Goal: Task Accomplishment & Management: Complete application form

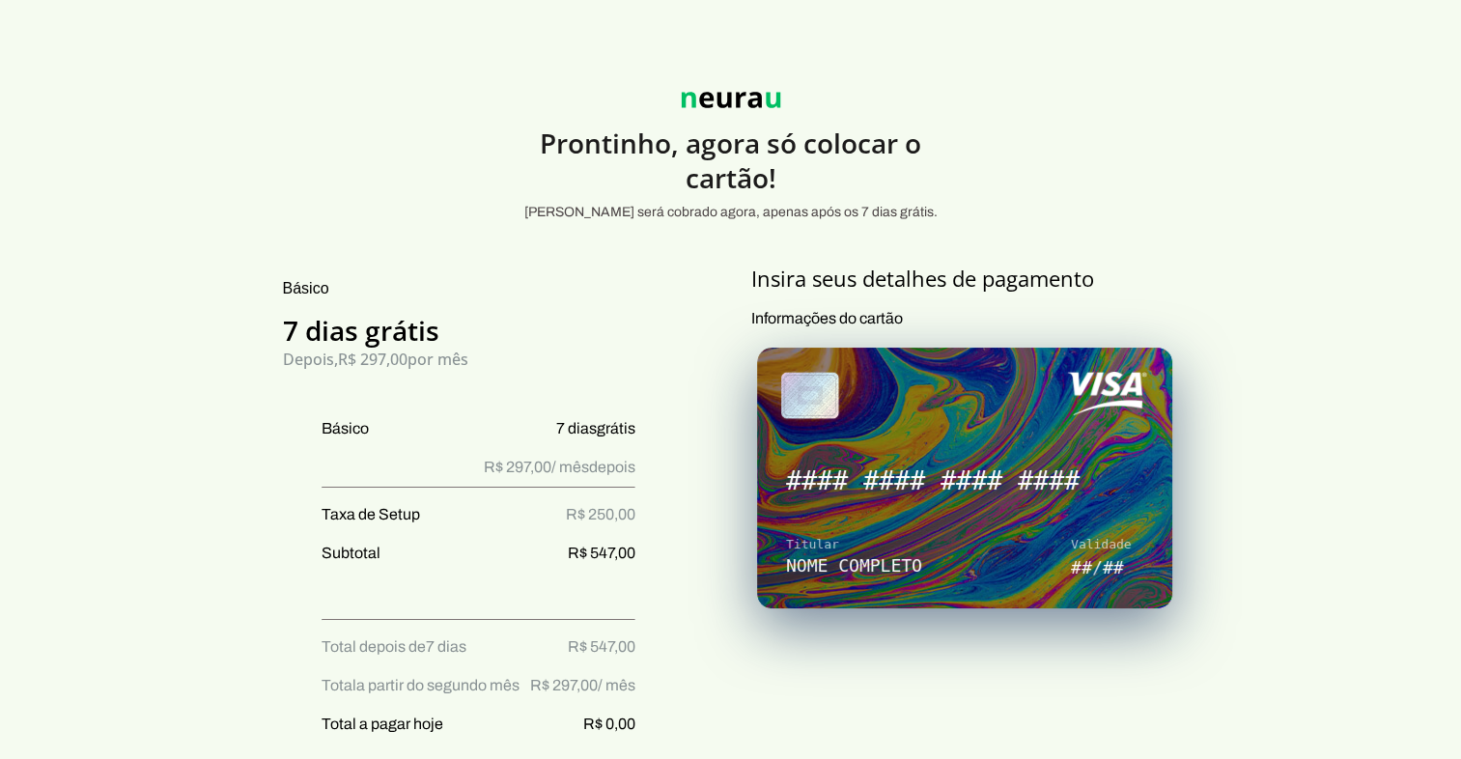
click at [697, 97] on img at bounding box center [731, 100] width 116 height 38
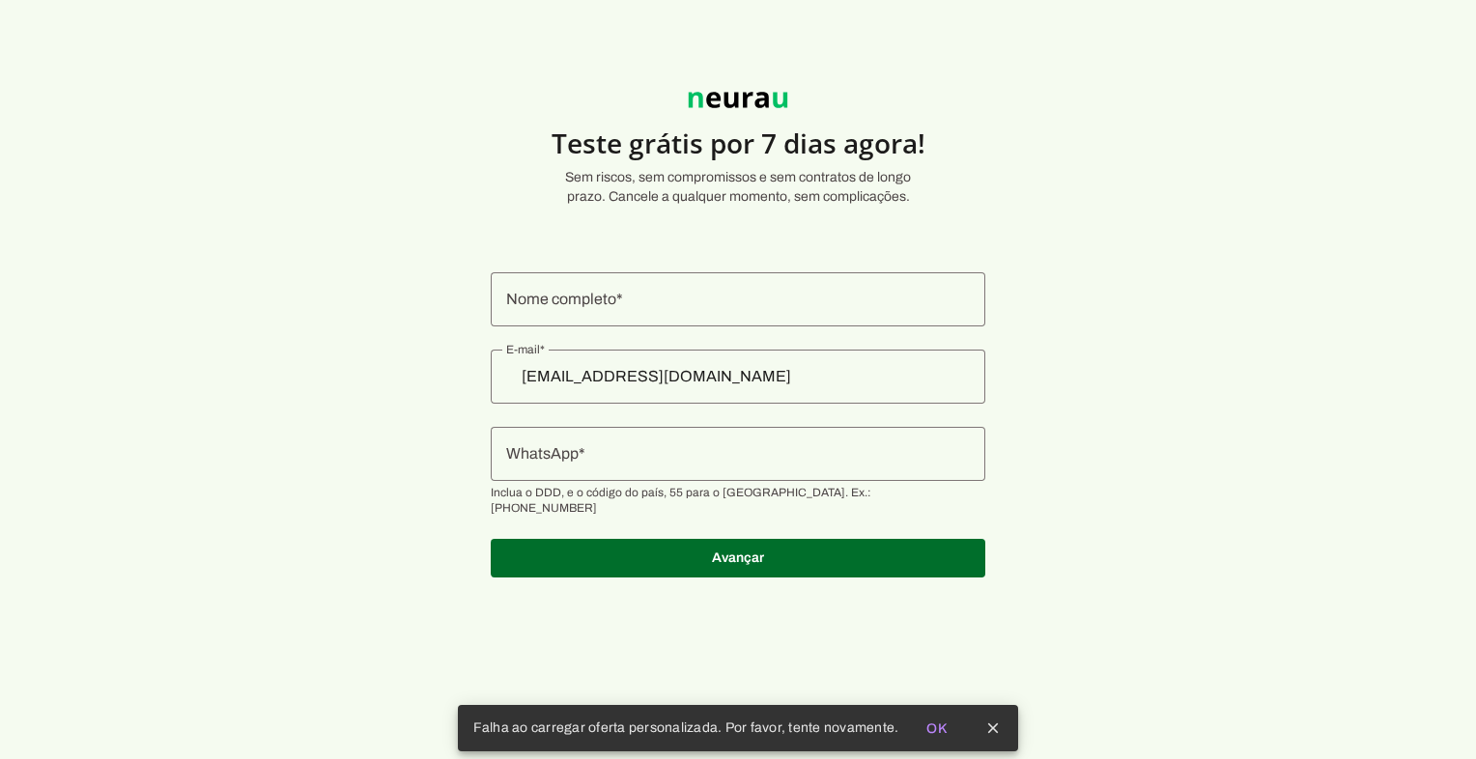
click at [632, 304] on input "Nome completo" at bounding box center [738, 299] width 464 height 23
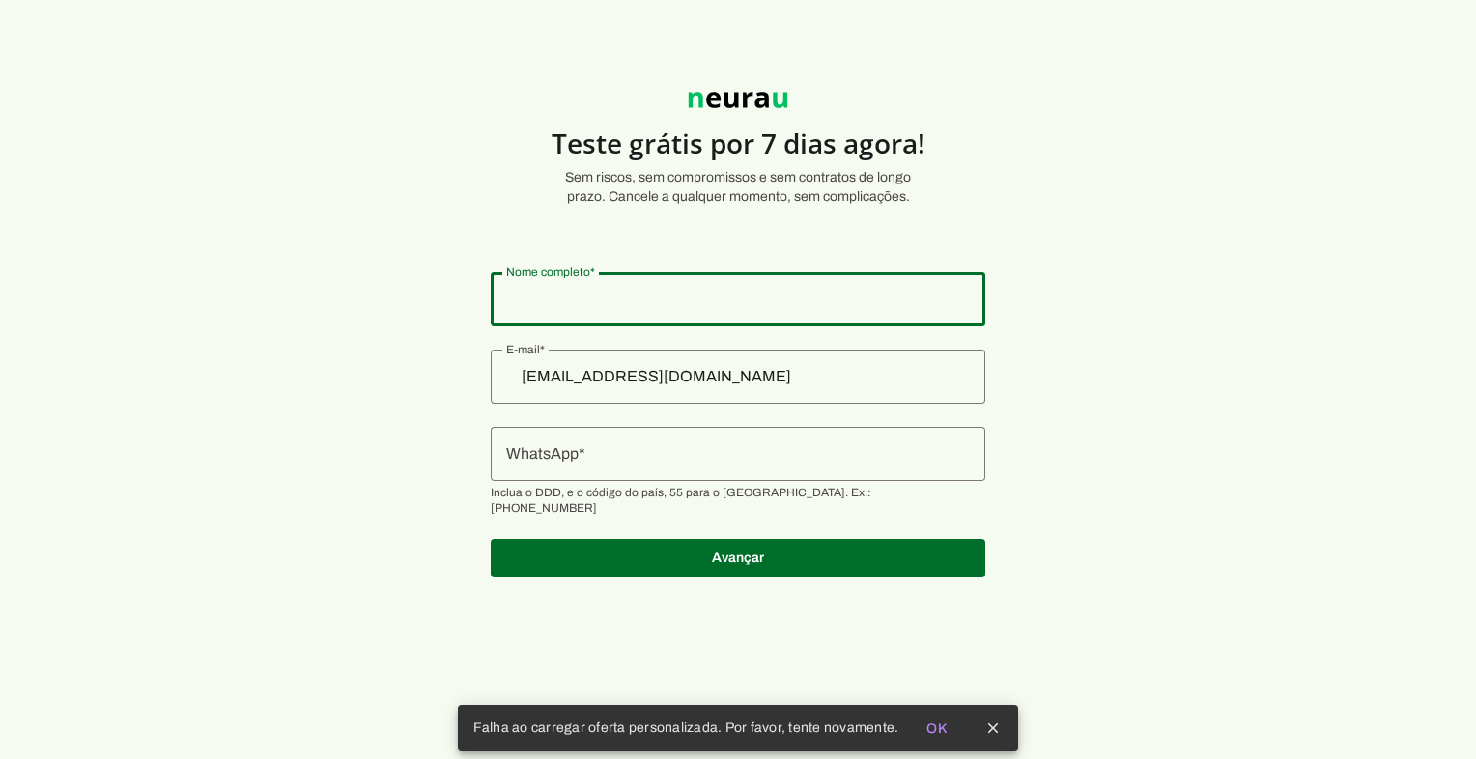
click at [282, 172] on section "Teste grátis por 7 dias agora! Sem riscos, sem compromissos e sem contratos de …" at bounding box center [738, 323] width 1476 height 554
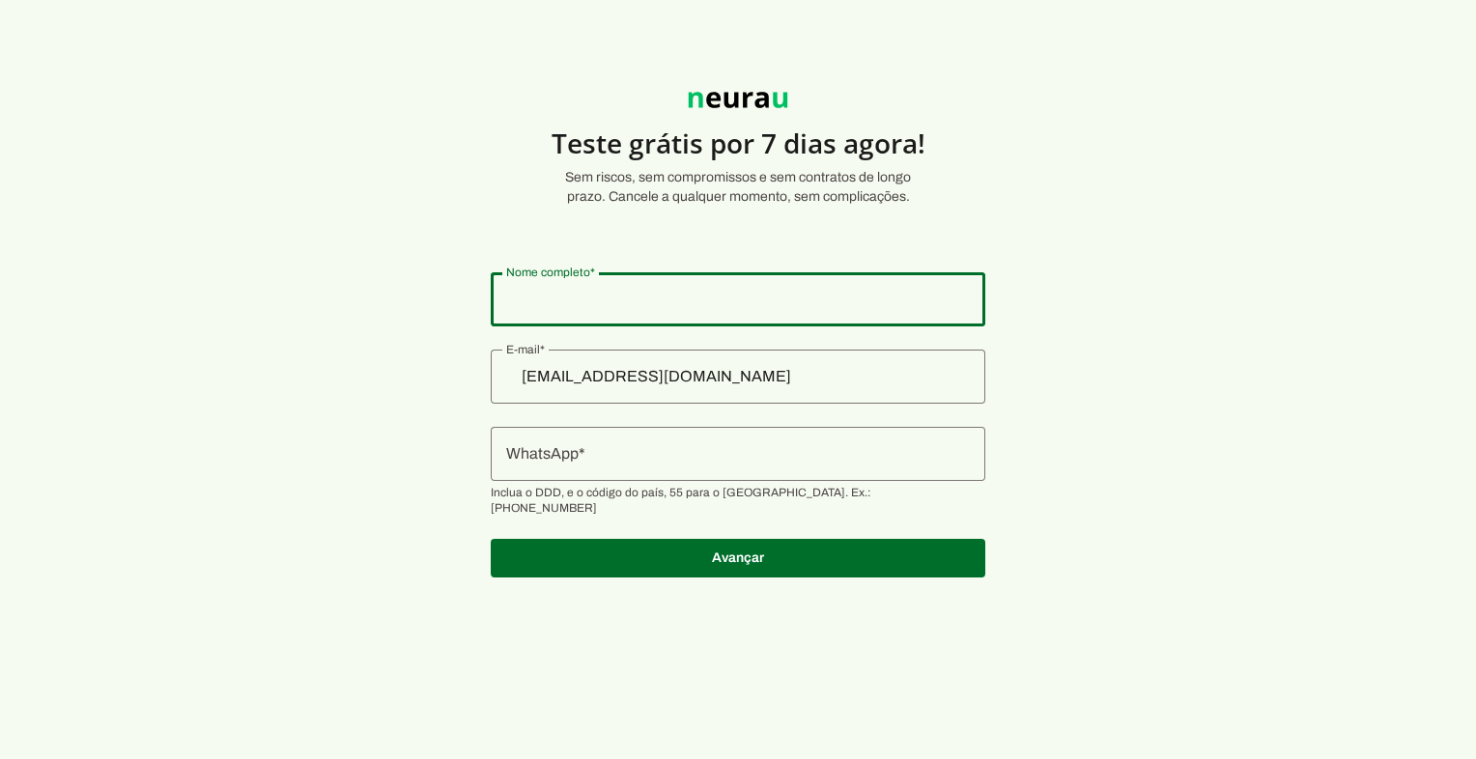
click at [550, 295] on div at bounding box center [738, 299] width 494 height 54
click at [573, 302] on input "Nome completo" at bounding box center [738, 299] width 464 height 23
click at [959, 339] on section "Teste grátis por 7 dias agora! Sem riscos, sem compromissos e sem contratos de …" at bounding box center [738, 323] width 1476 height 554
click at [799, 293] on input "Nome completo" at bounding box center [738, 299] width 464 height 23
type input "[PERSON_NAME]"
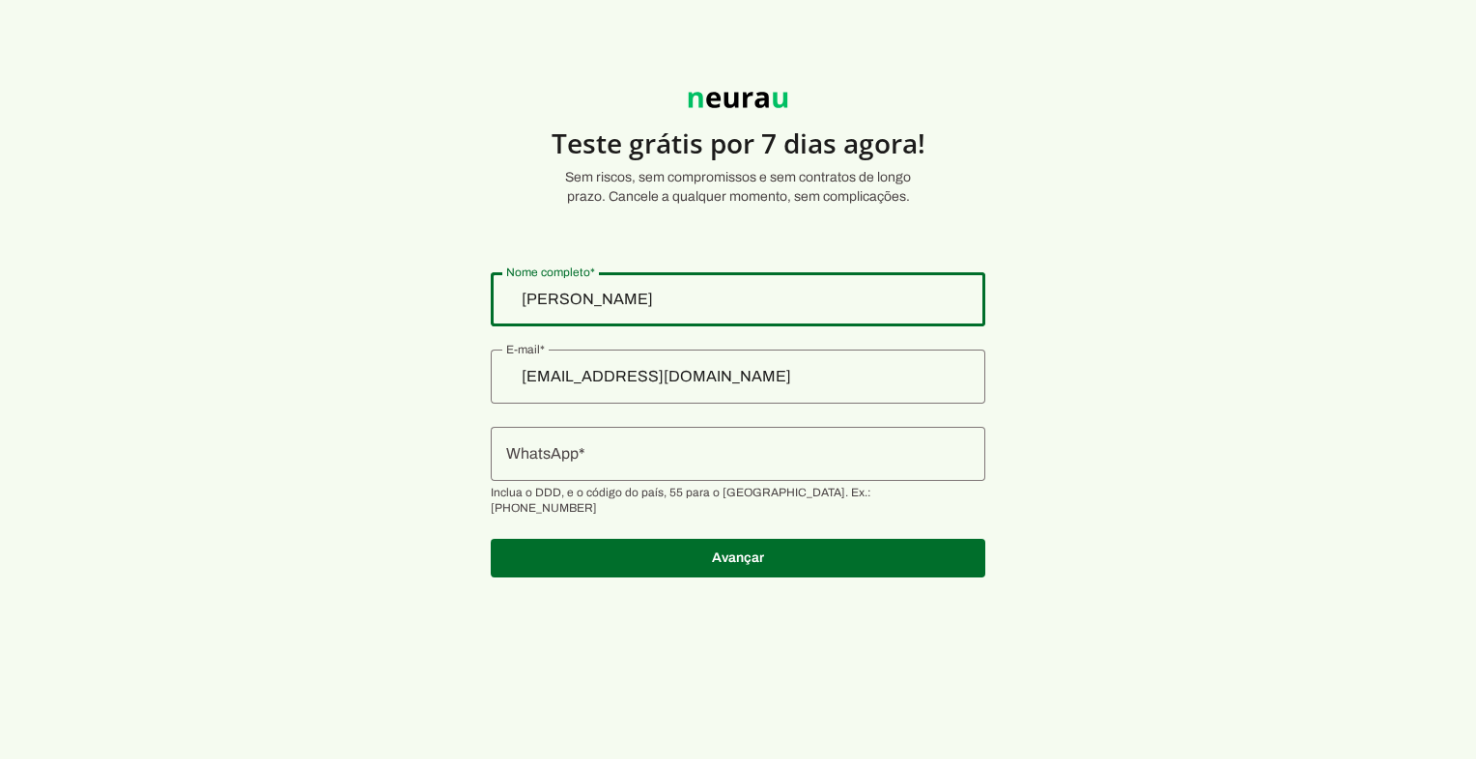
type md-outlined-text-field "[PERSON_NAME]"
click at [723, 311] on div "[PERSON_NAME]" at bounding box center [738, 299] width 494 height 54
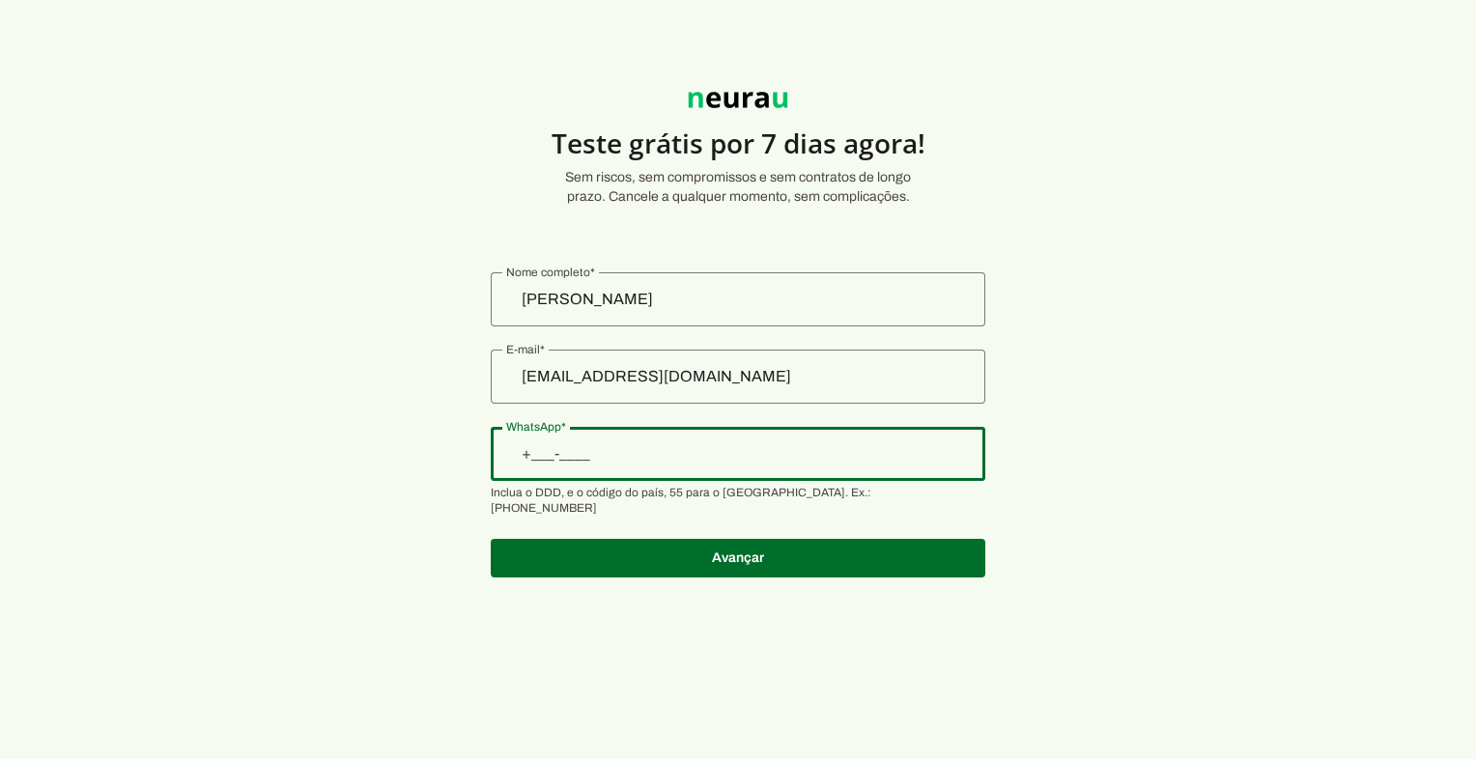
click at [622, 458] on input "WhatsApp" at bounding box center [738, 453] width 464 height 23
type input "[PHONE_NUMBER]"
click at [271, 465] on section "Teste grátis por 7 dias agora! Sem riscos, sem compromissos e sem contratos de …" at bounding box center [738, 323] width 1476 height 554
click at [355, 457] on section "Teste grátis por 7 dias agora! Sem riscos, sem compromissos e sem contratos de …" at bounding box center [738, 323] width 1476 height 554
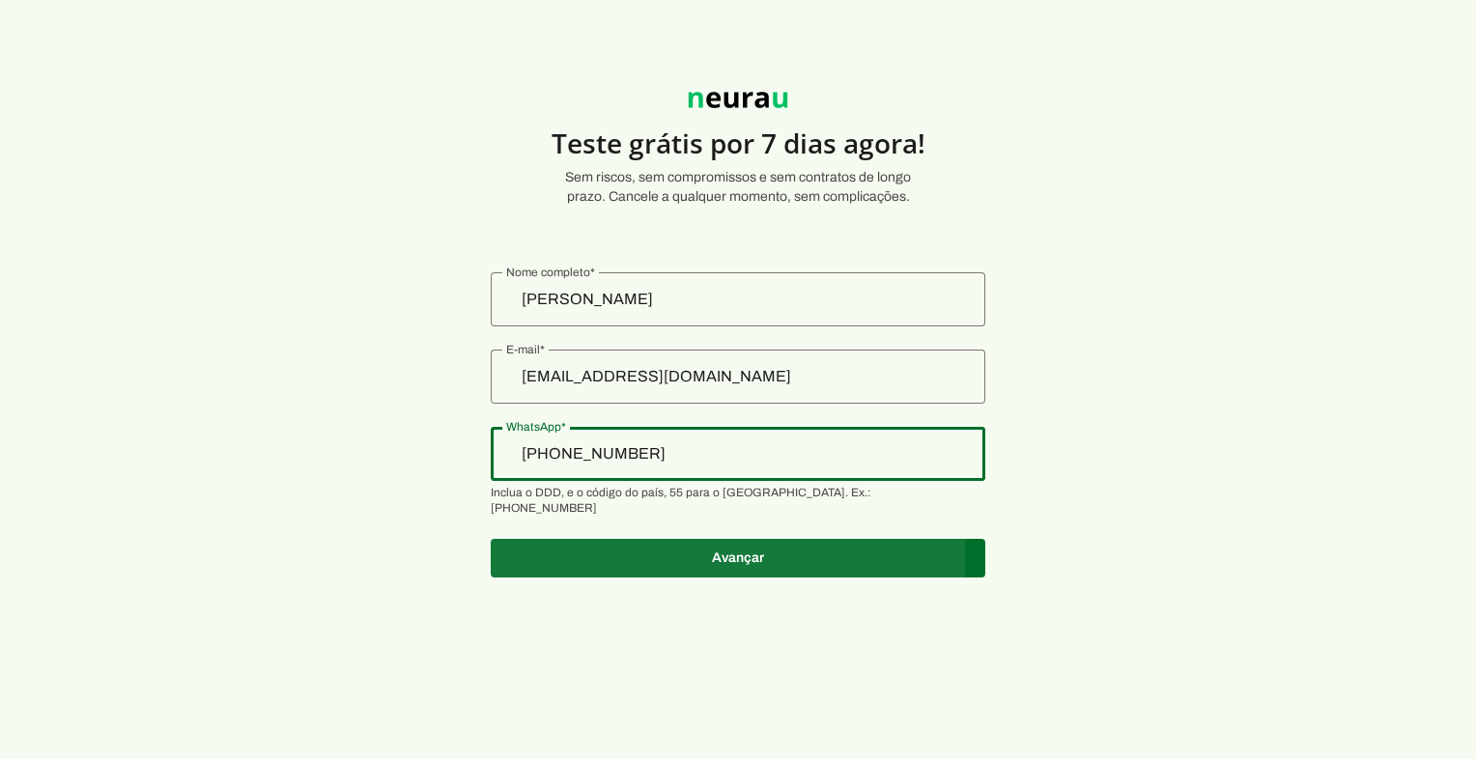
type md-outlined-text-field "[PHONE_NUMBER]"
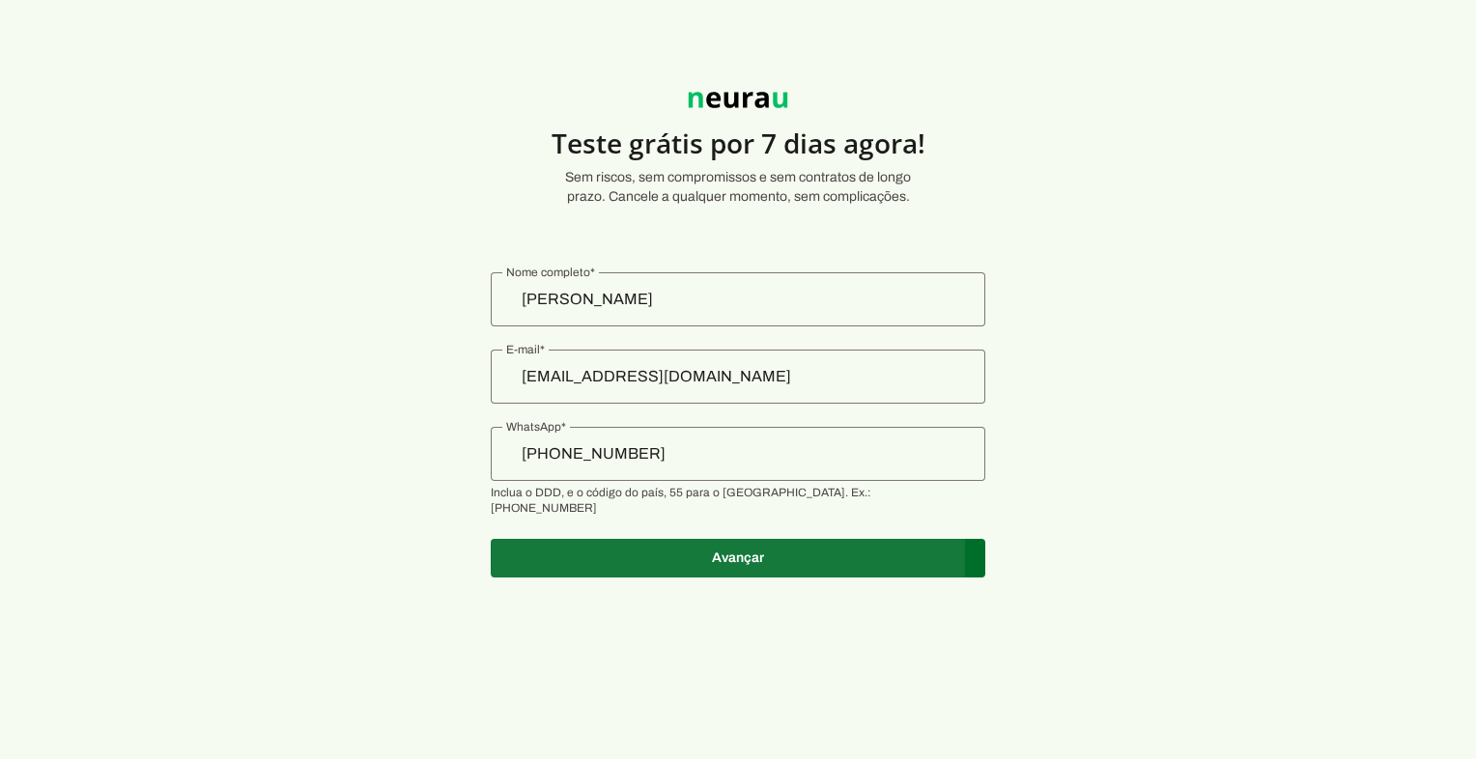
click at [554, 549] on span at bounding box center [738, 558] width 494 height 46
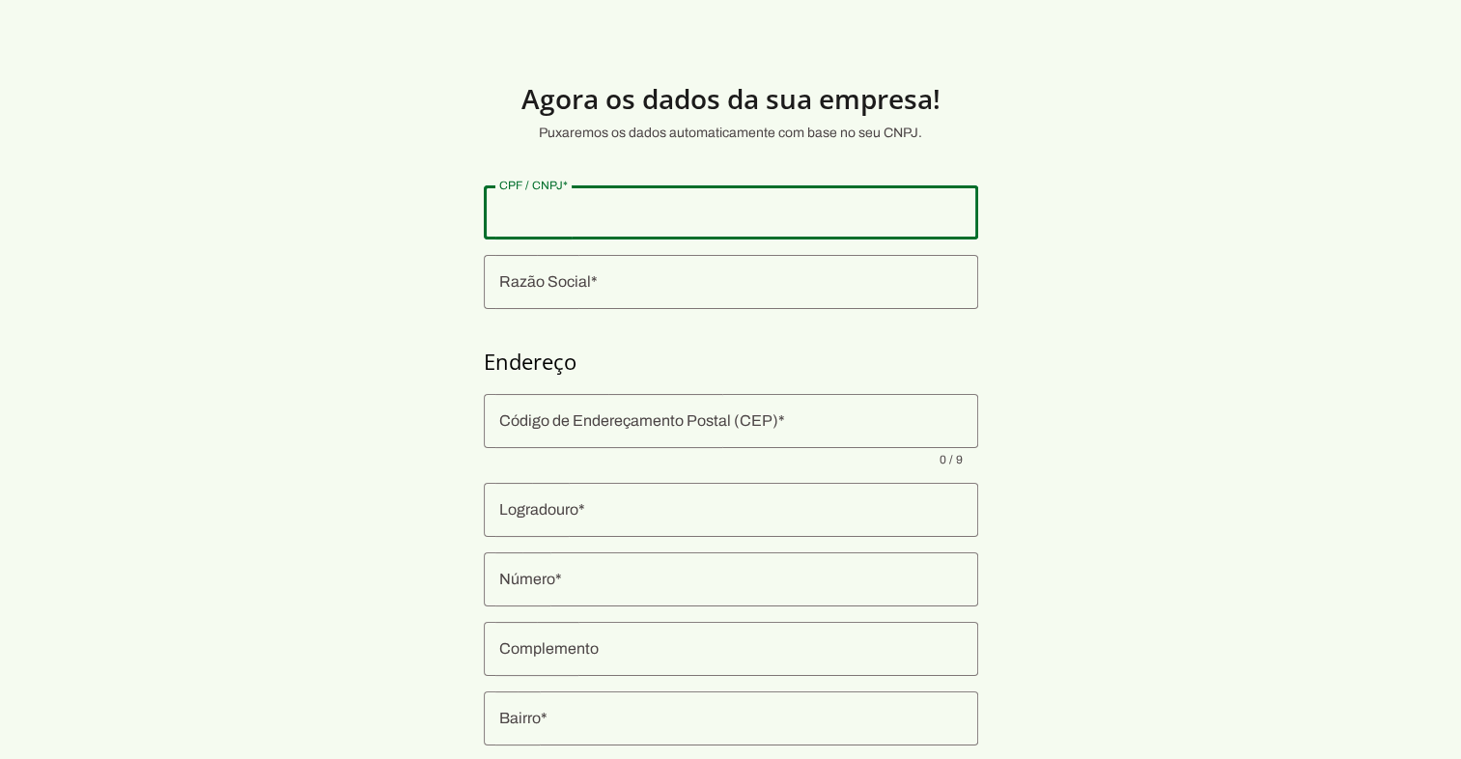
click at [549, 231] on div at bounding box center [731, 212] width 494 height 54
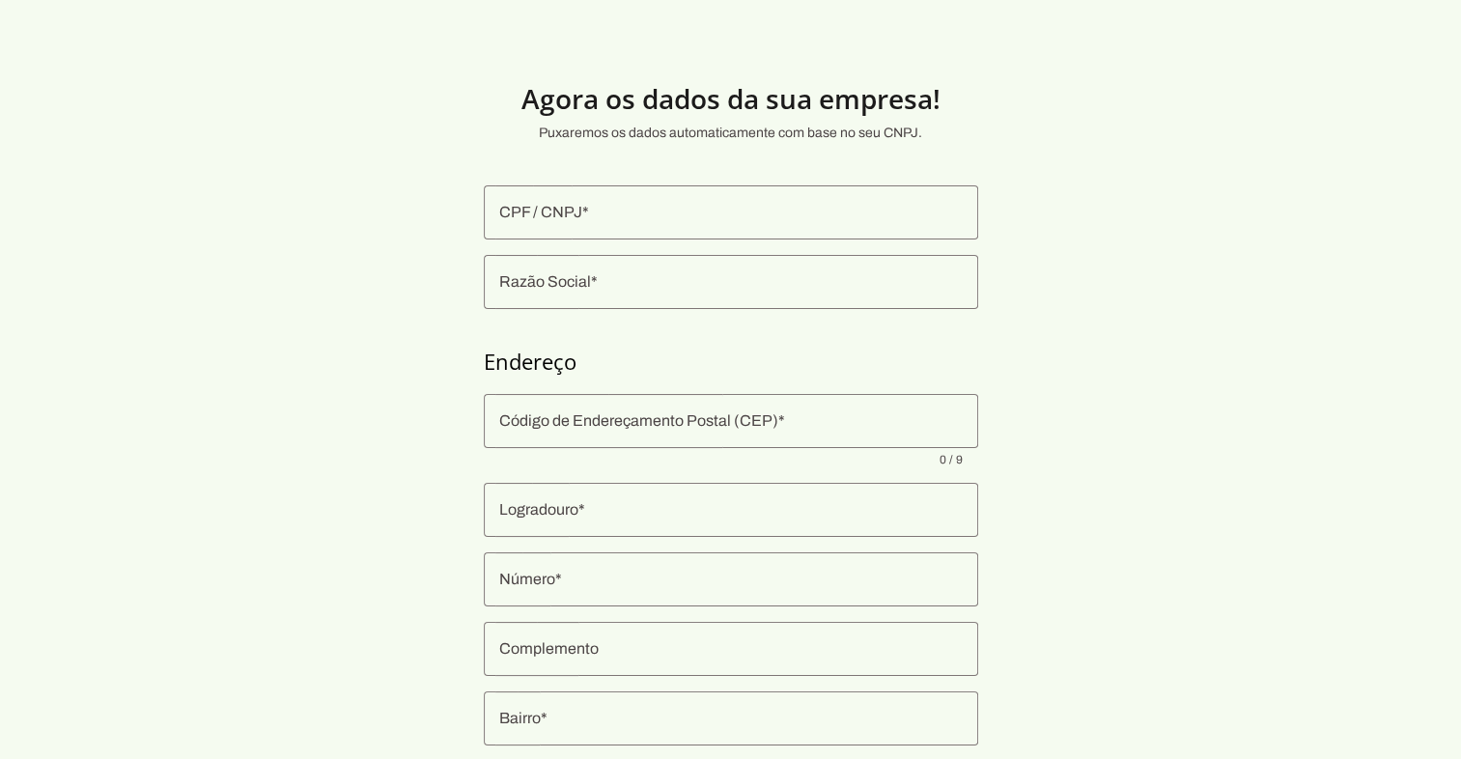
click at [568, 221] on input "CPF / CNPJ" at bounding box center [731, 212] width 464 height 23
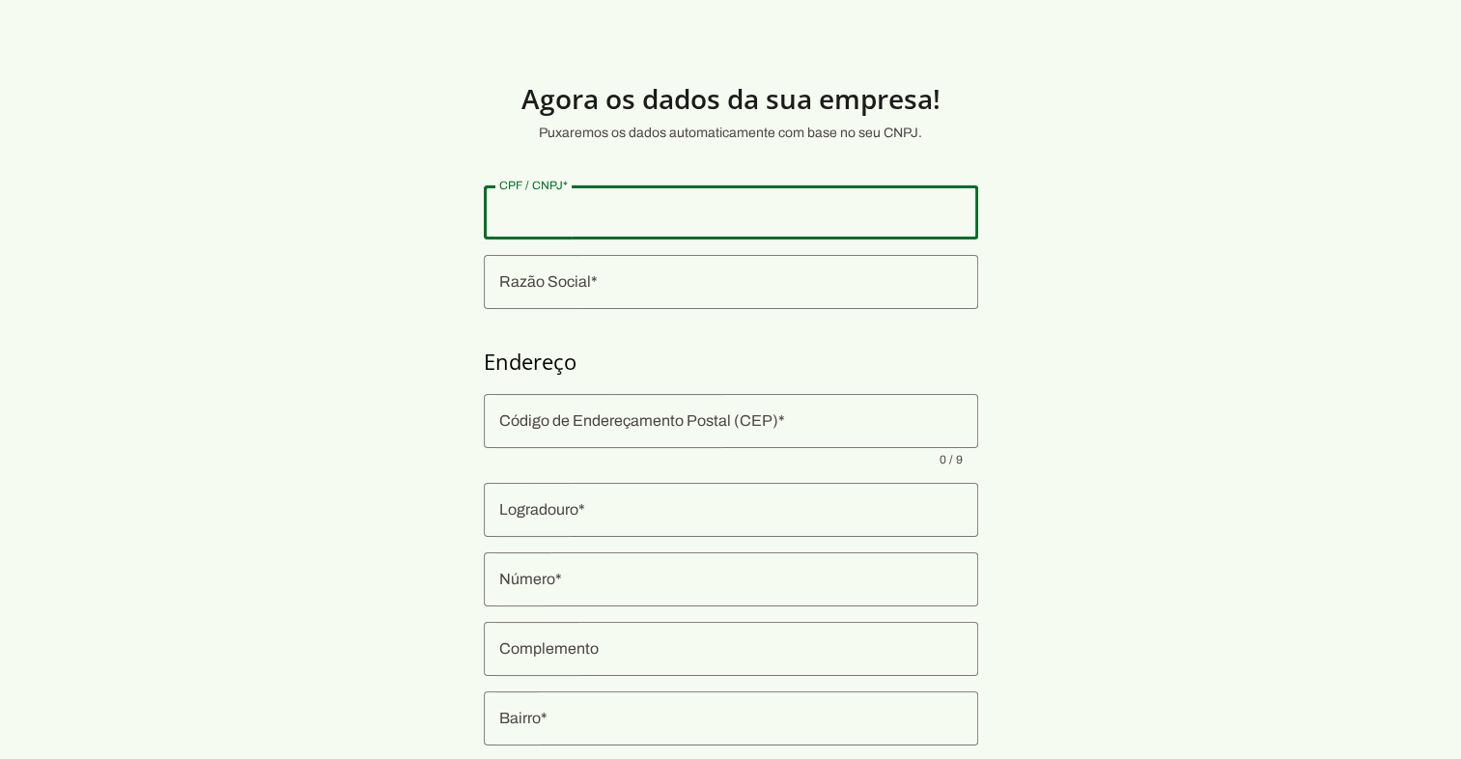
paste input "32.311.246/0001-70"
type input "32.311.246/0001-70"
click at [267, 288] on section "Agora os dados da sua empresa! Puxaremos os dados automaticamente com base no s…" at bounding box center [730, 465] width 1461 height 838
type md-outlined-text-field "32.311.246/0001-70"
click at [633, 291] on input "Razão Social" at bounding box center [731, 281] width 464 height 23
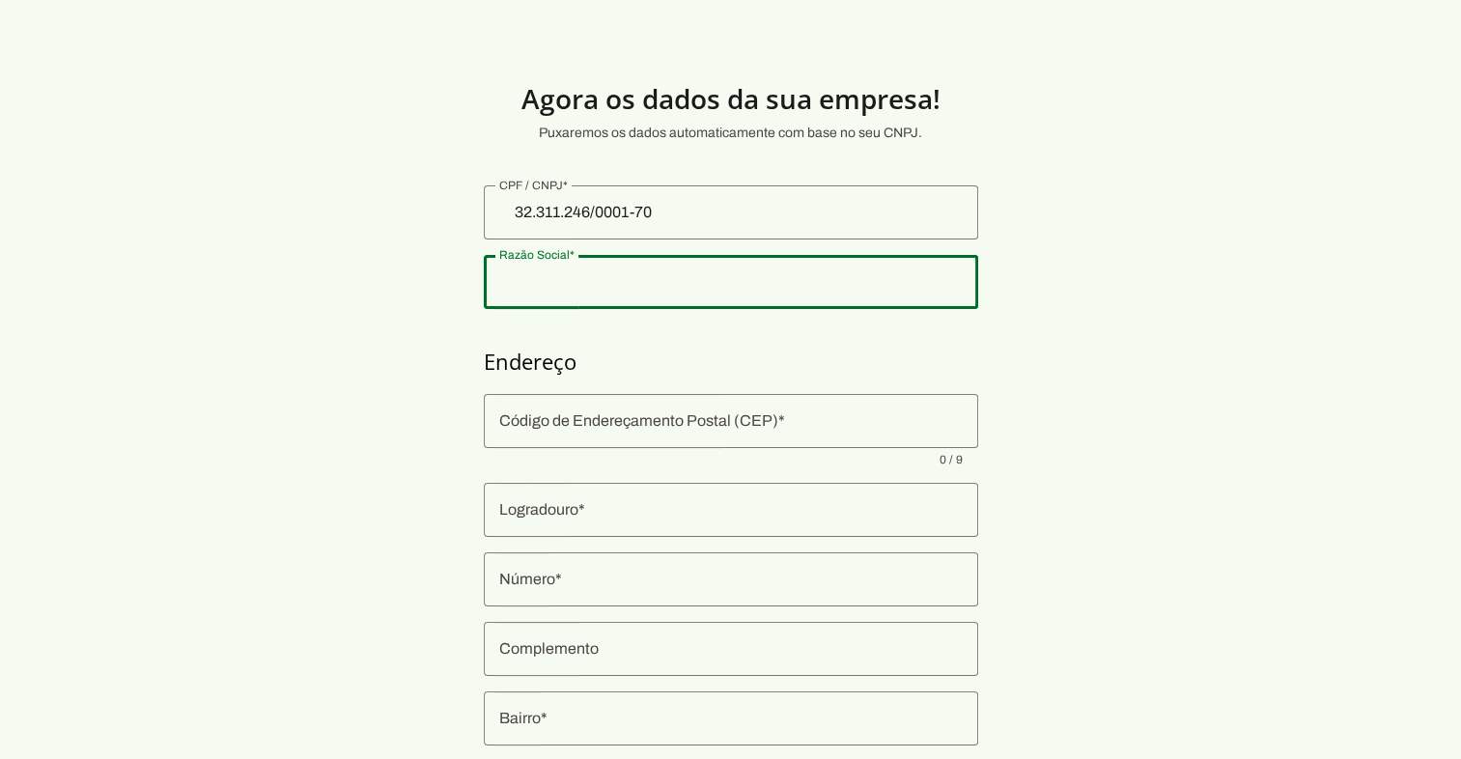
type input "HIPROMED-MORIAH COMERCIO, IMPORTACAO E SERVICOS LTDA"
type input "Rua Januaria"
type input "508"
type input "Colegio Batista"
type input "[GEOGRAPHIC_DATA]"
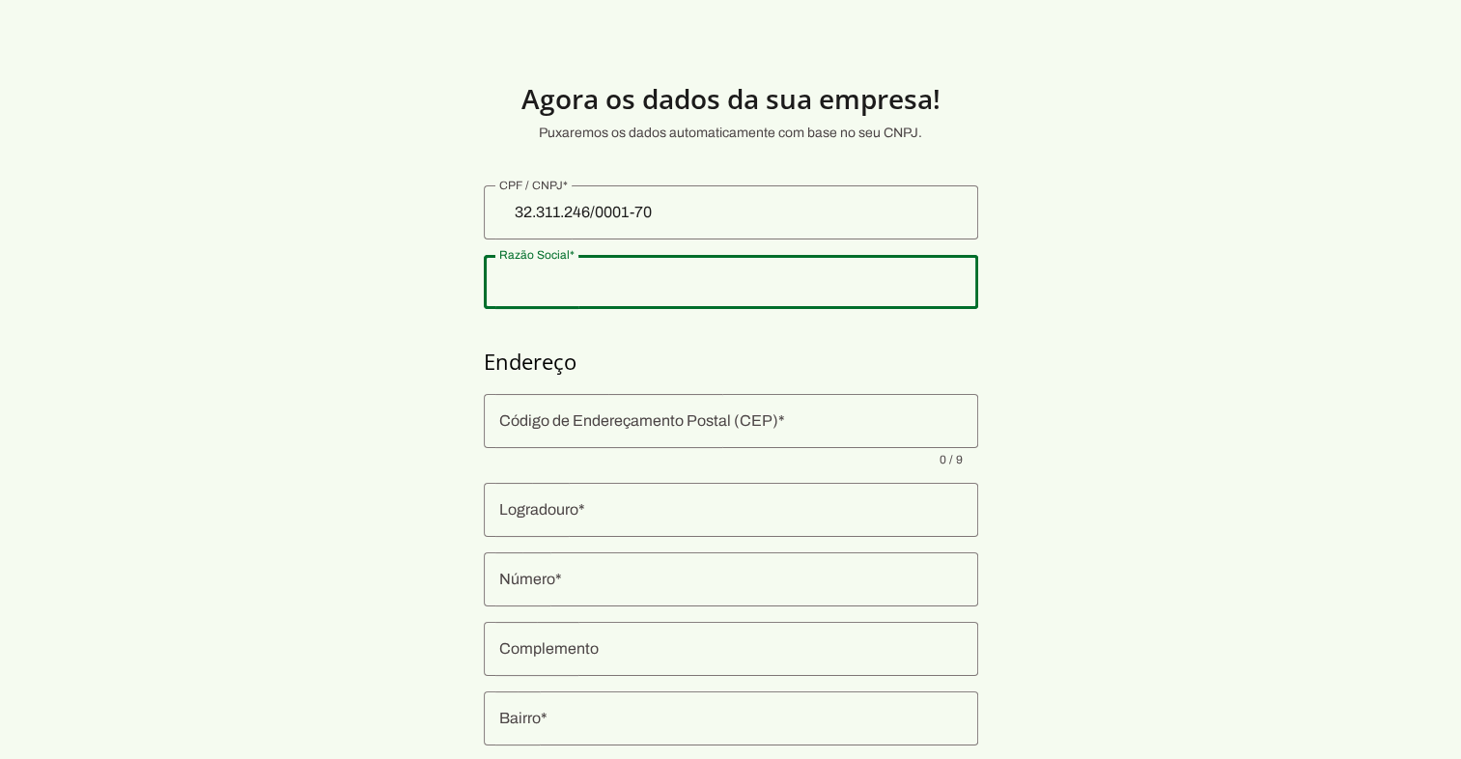
type input "MG"
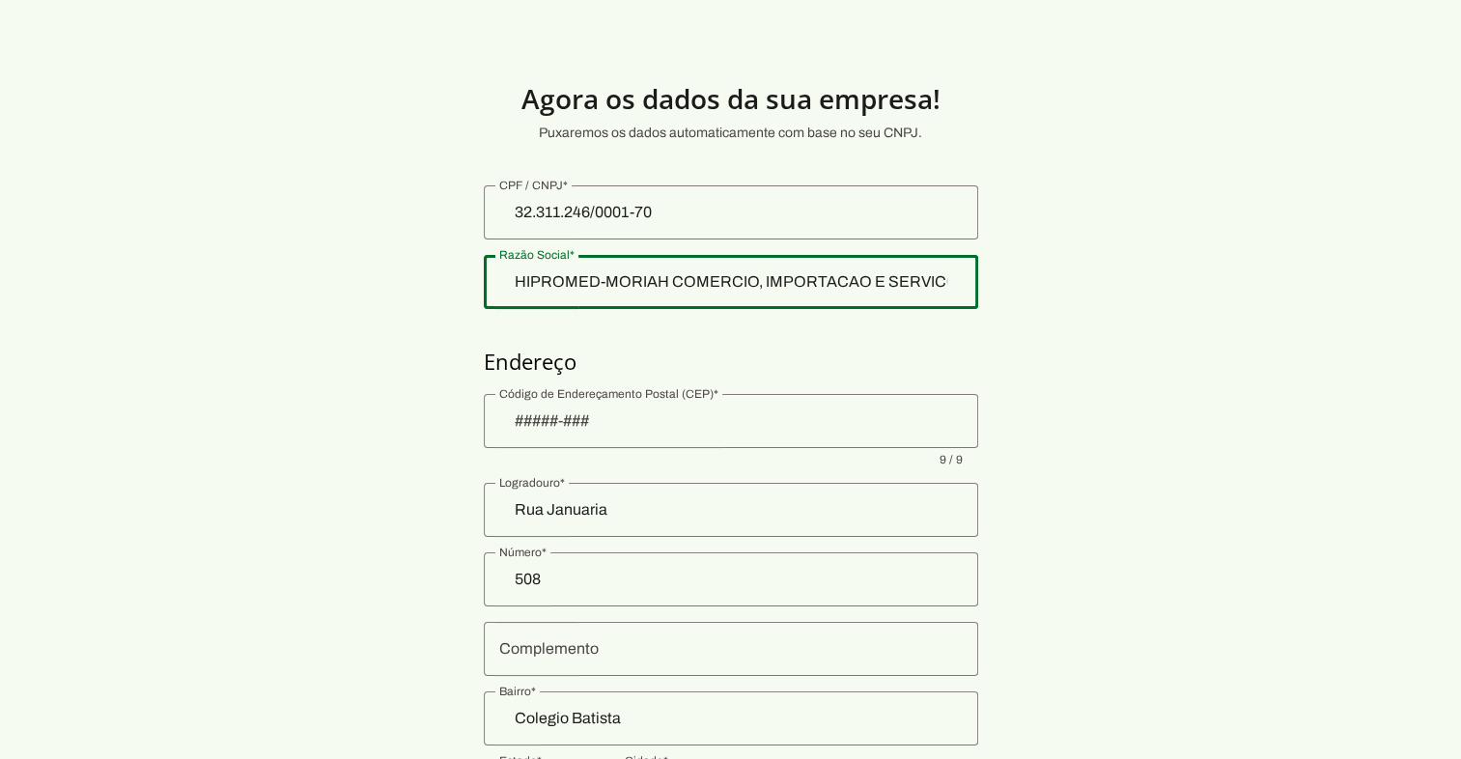
scroll to position [172, 0]
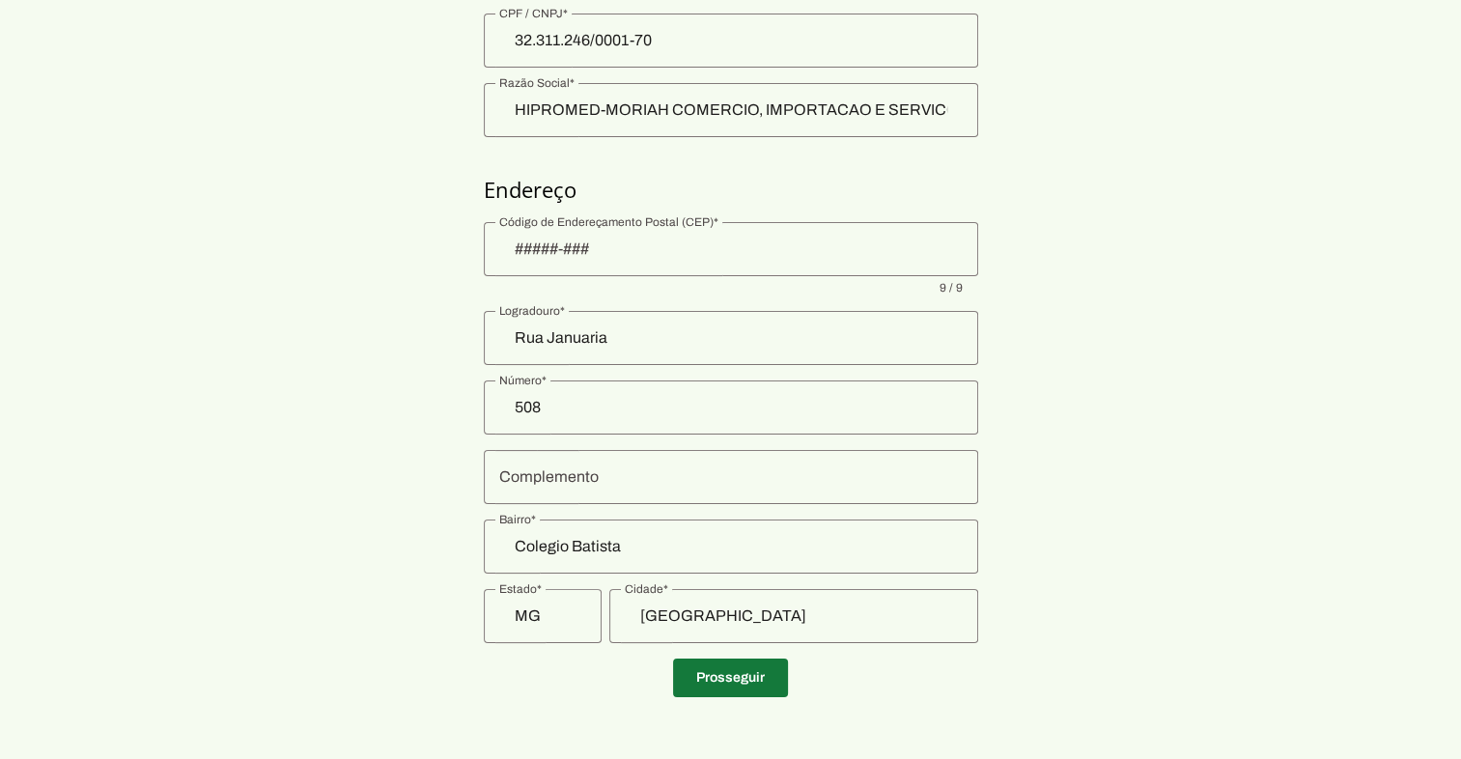
click at [747, 684] on span at bounding box center [730, 678] width 115 height 46
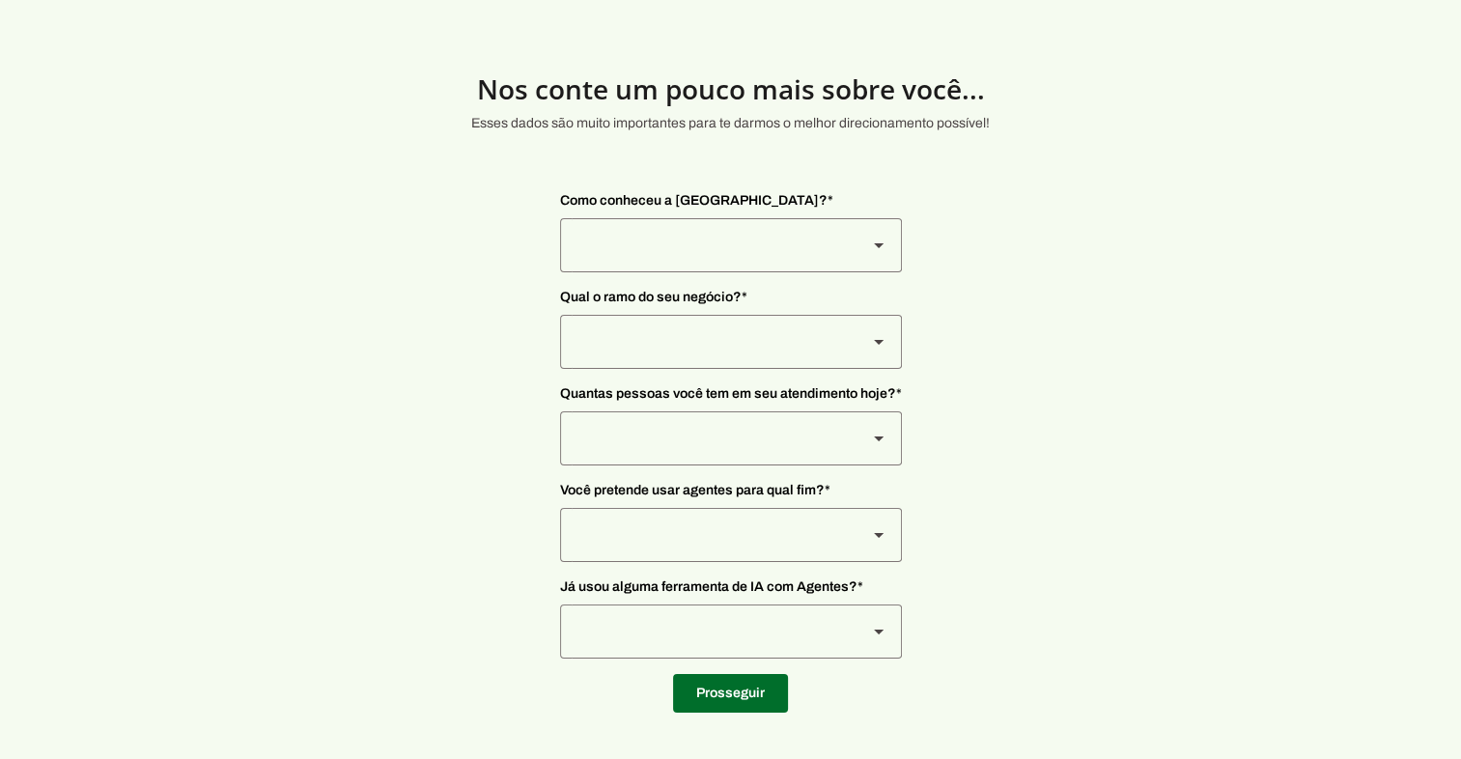
click at [677, 221] on div at bounding box center [706, 245] width 292 height 54
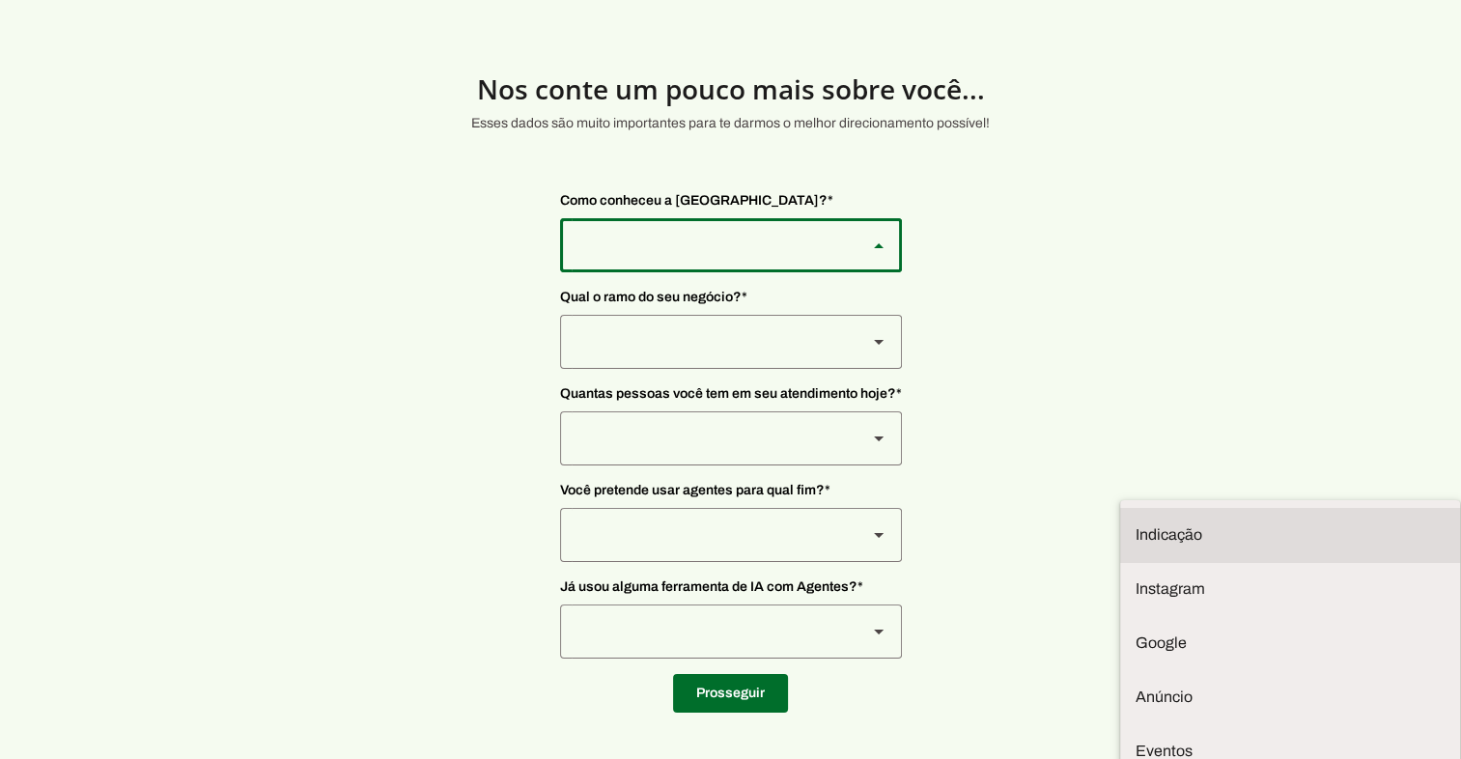
click at [0, 0] on slot "Indicação" at bounding box center [0, 0] width 0 height 0
type md-outlined-select "NW0Npec8Jvm64GSjAjvQ"
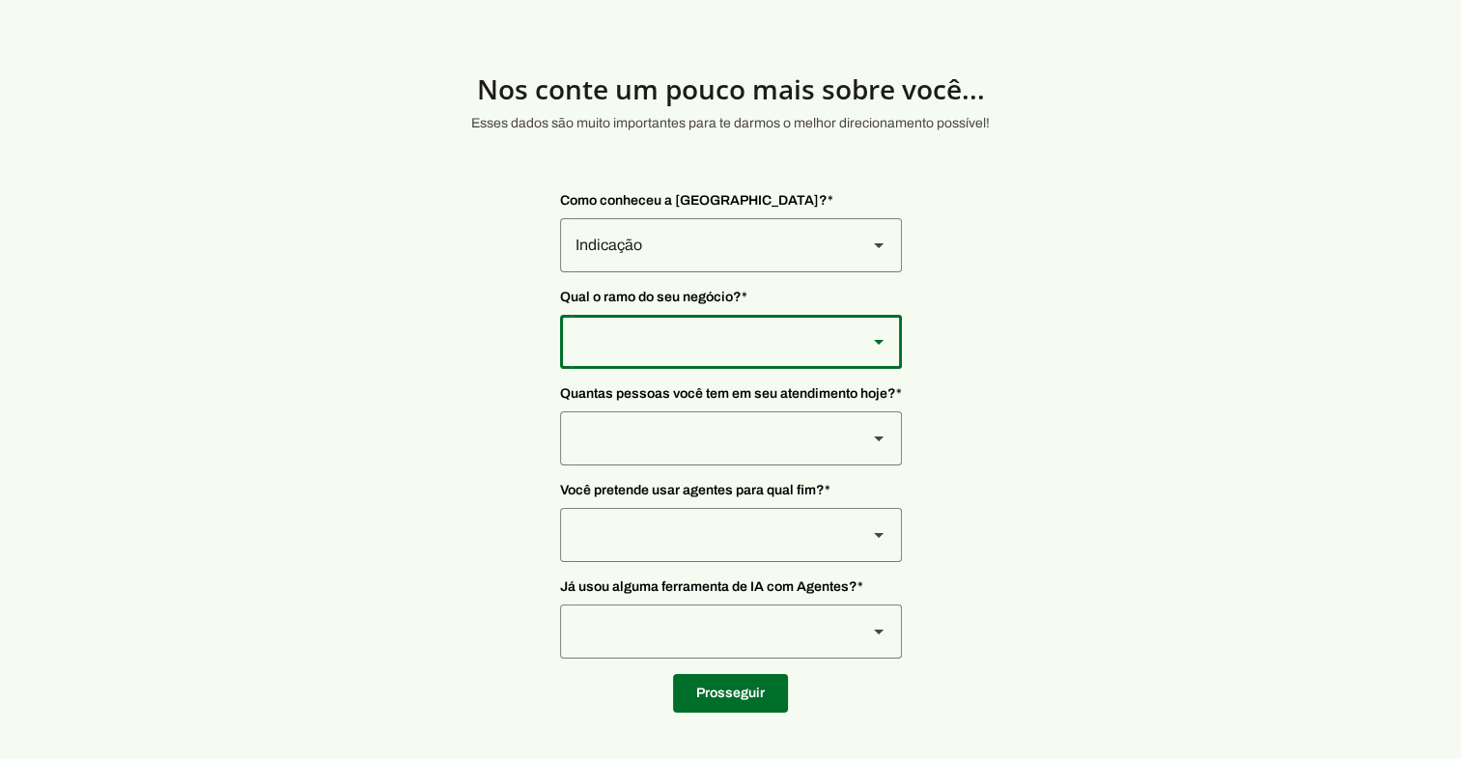
click at [631, 326] on div at bounding box center [706, 342] width 292 height 54
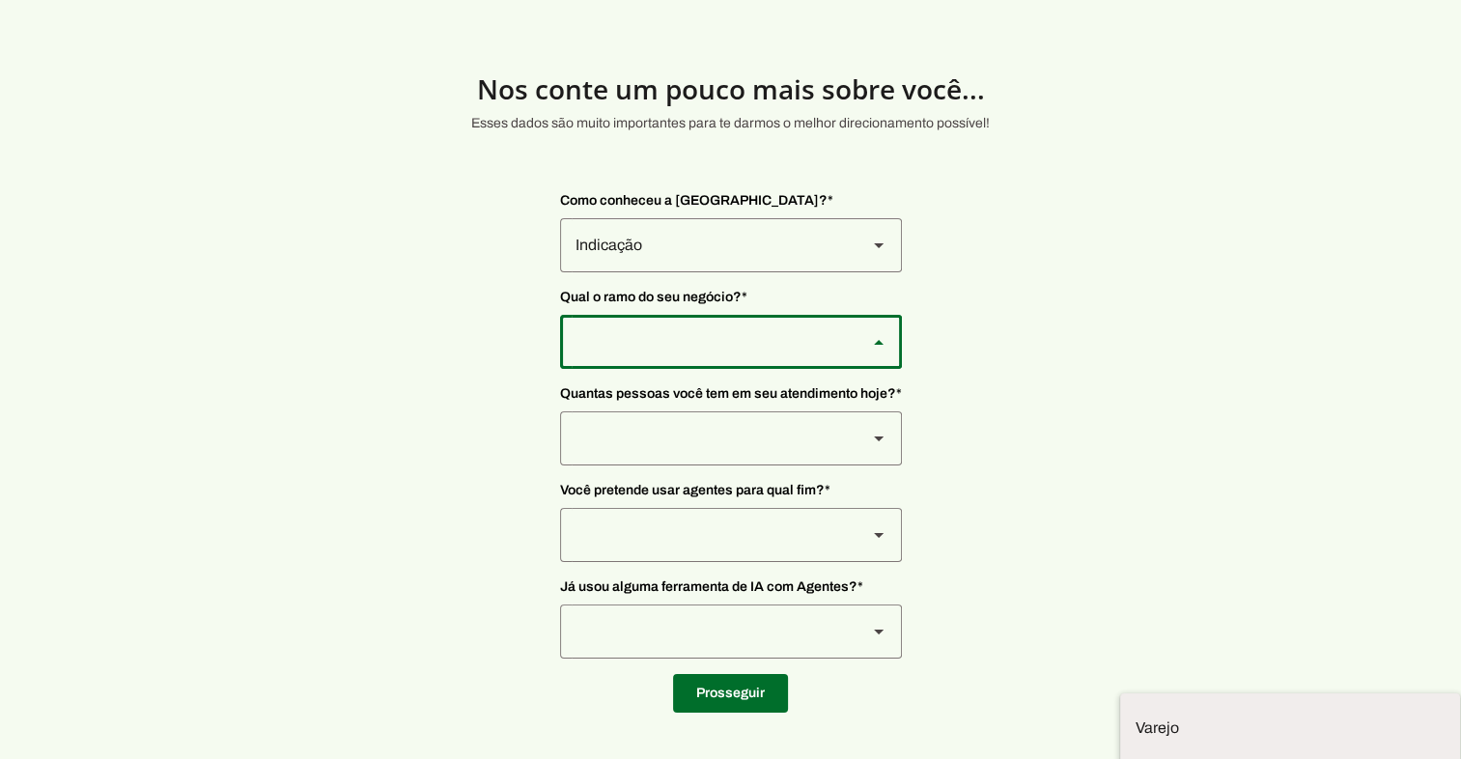
type md-outlined-select "qBJqoSCgnuqgxNhyRfhz"
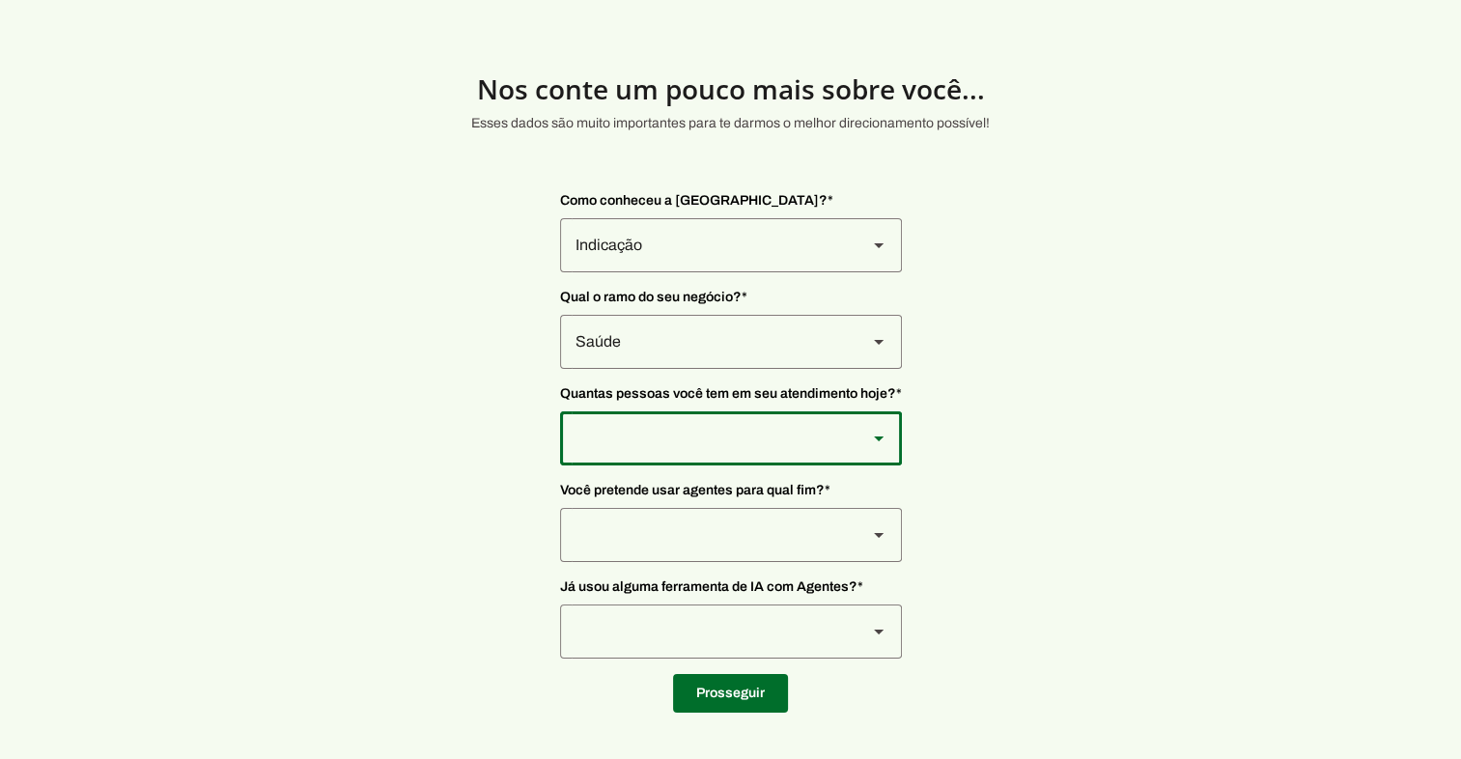
click at [647, 442] on div at bounding box center [706, 438] width 292 height 54
click at [641, 441] on div "De 11 a 20" at bounding box center [706, 438] width 292 height 54
click at [0, 0] on slot "De 4 a 10" at bounding box center [0, 0] width 0 height 0
type md-outlined-select "FOzKi9x0vVjVX6xa4f60"
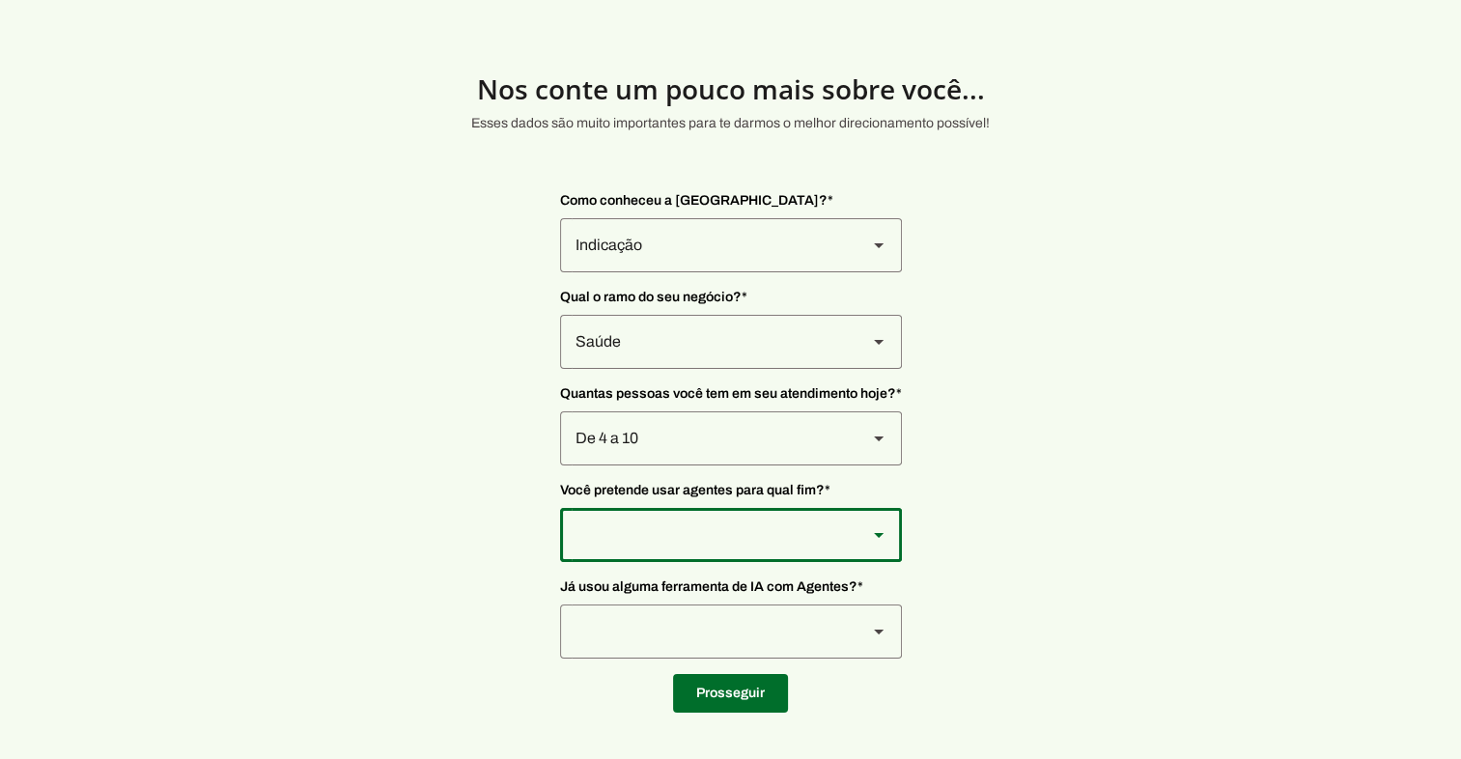
click at [634, 548] on div at bounding box center [706, 535] width 292 height 54
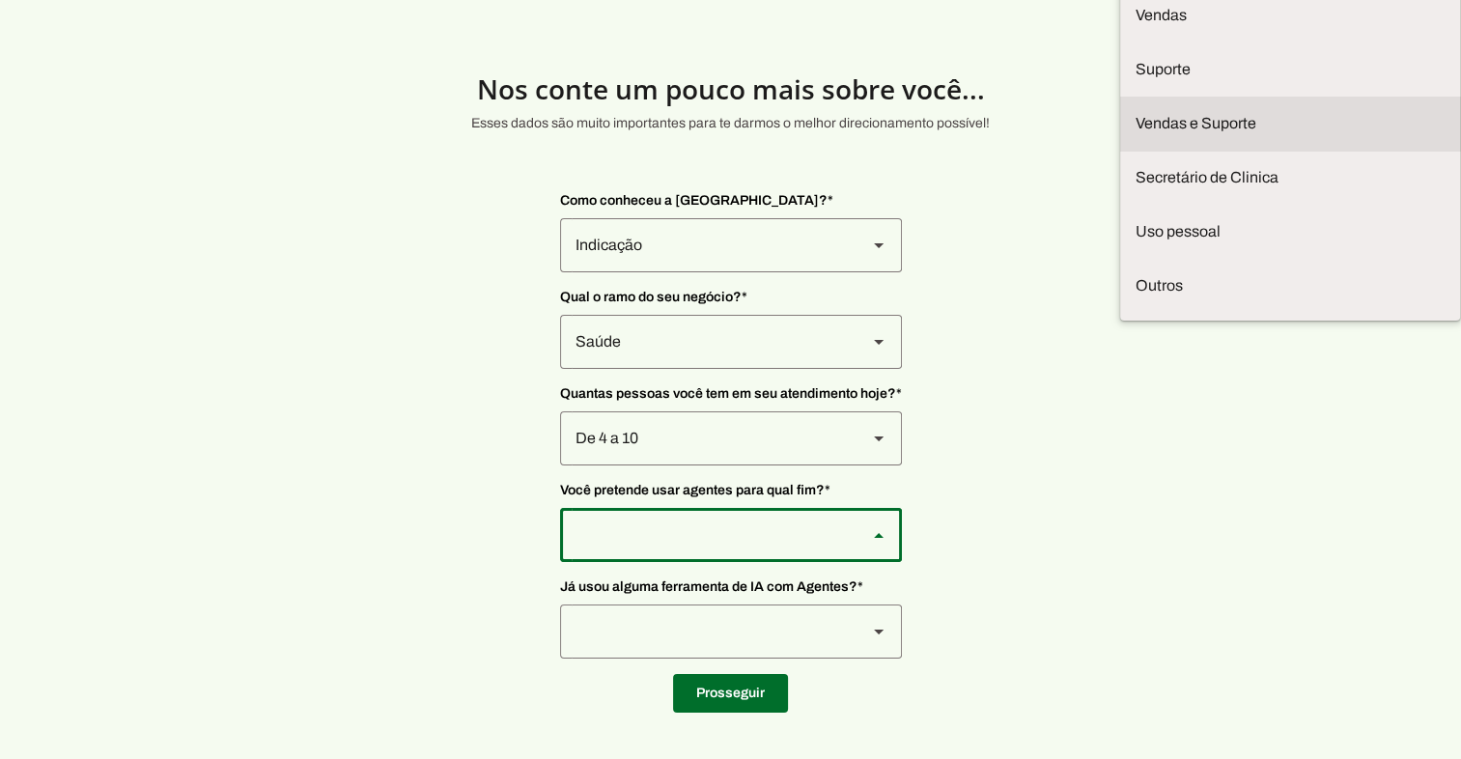
click at [0, 0] on slot "Vendas e Suporte" at bounding box center [0, 0] width 0 height 0
type md-outlined-select "LGV6UAW7vmmJy71KmeMz"
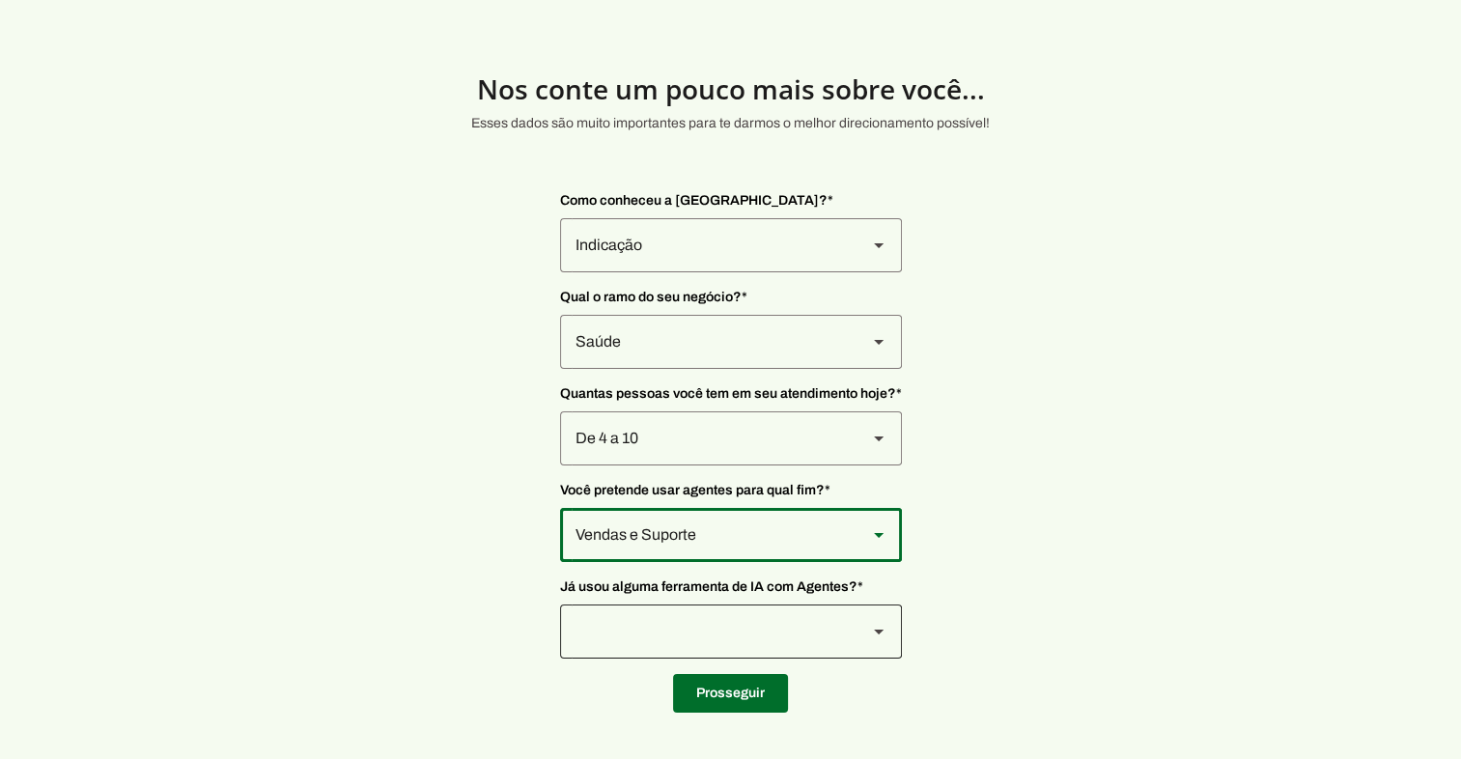
click at [868, 649] on div at bounding box center [878, 632] width 23 height 54
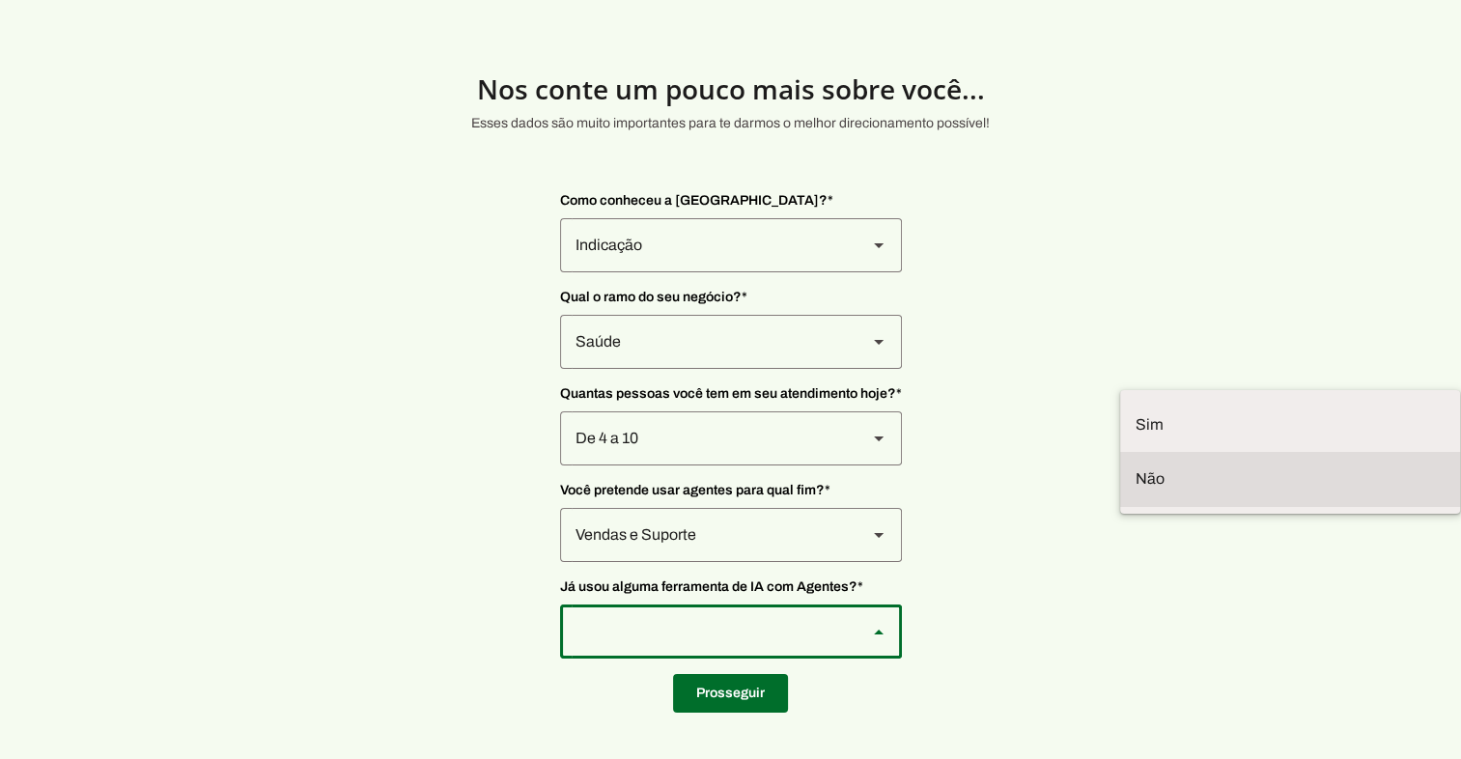
click at [1136, 491] on slot at bounding box center [1290, 478] width 309 height 23
type md-outlined-select "YJTivUP5LYteilvK0BaA"
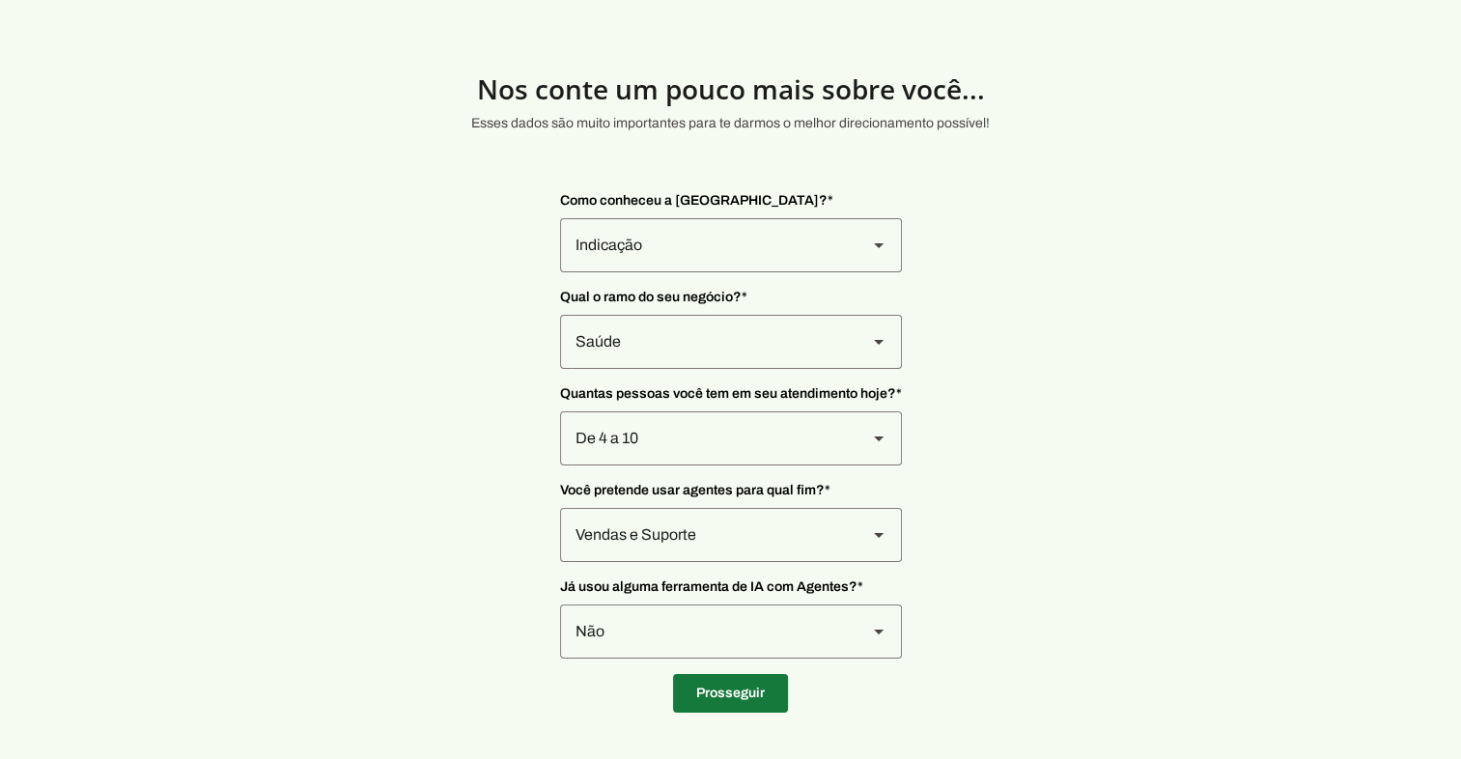
click at [754, 681] on span at bounding box center [730, 693] width 115 height 46
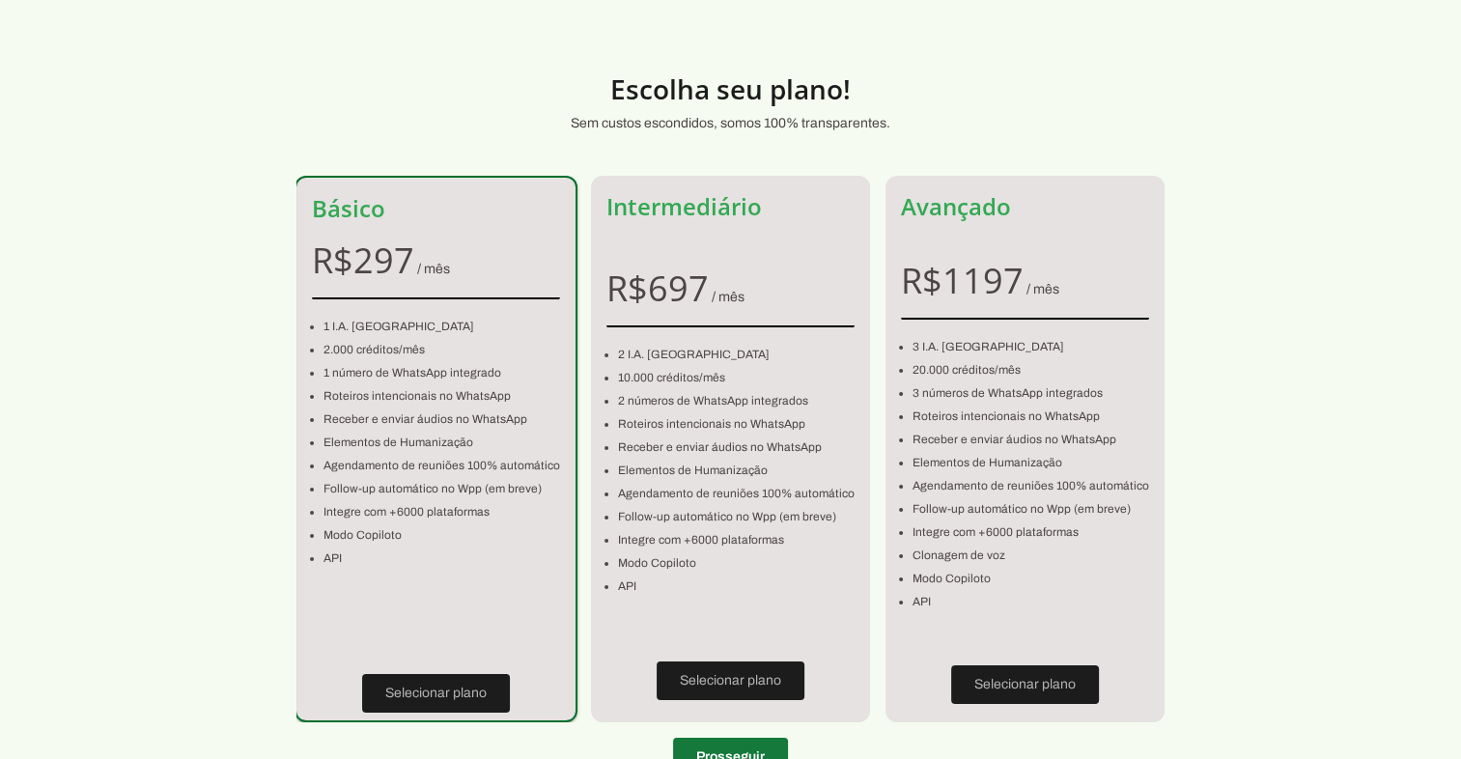
click at [730, 746] on span at bounding box center [730, 757] width 115 height 46
type input "Rua Januaria"
type input "508"
type input "Colegio Batista"
type input "[GEOGRAPHIC_DATA]"
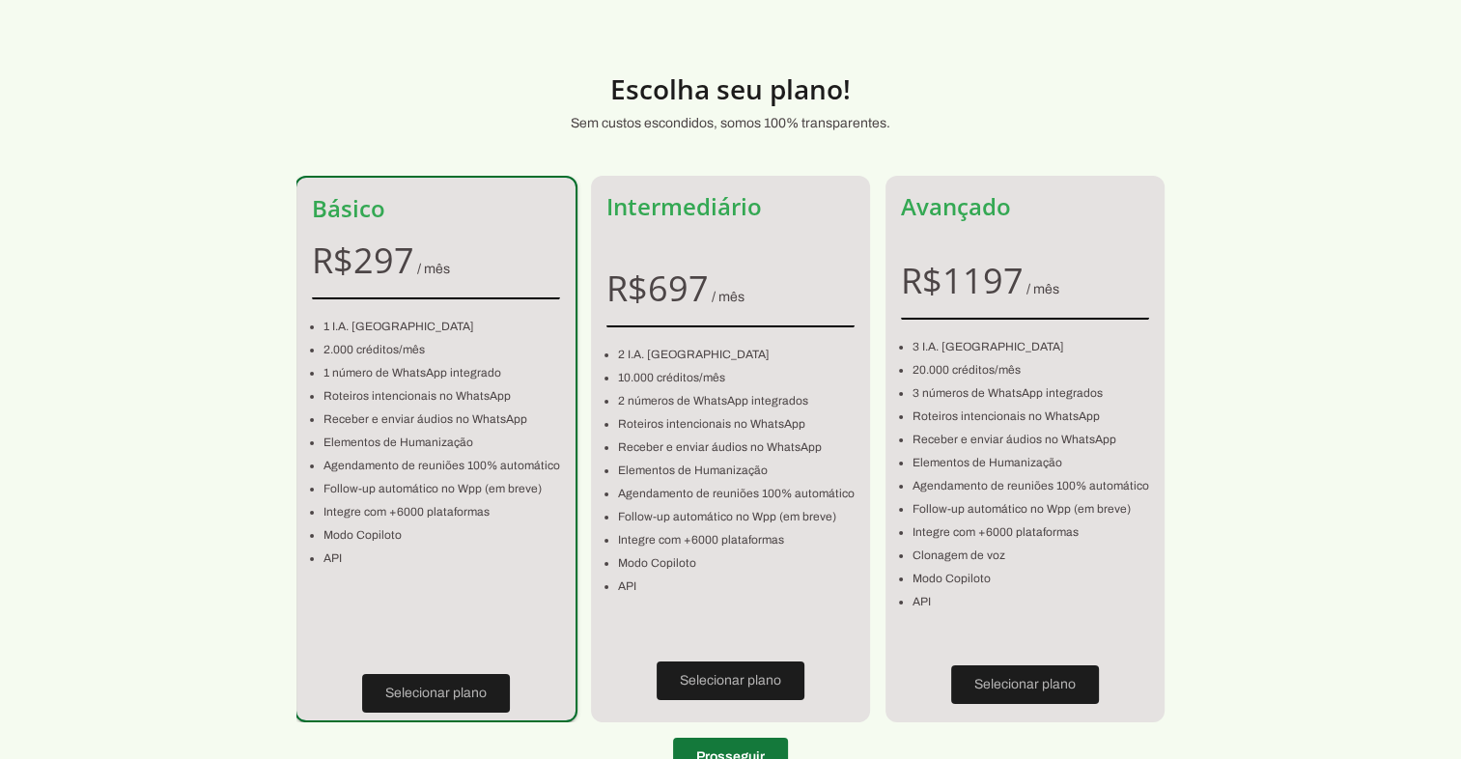
type input "MG"
type input "[PHONE_NUMBER]"
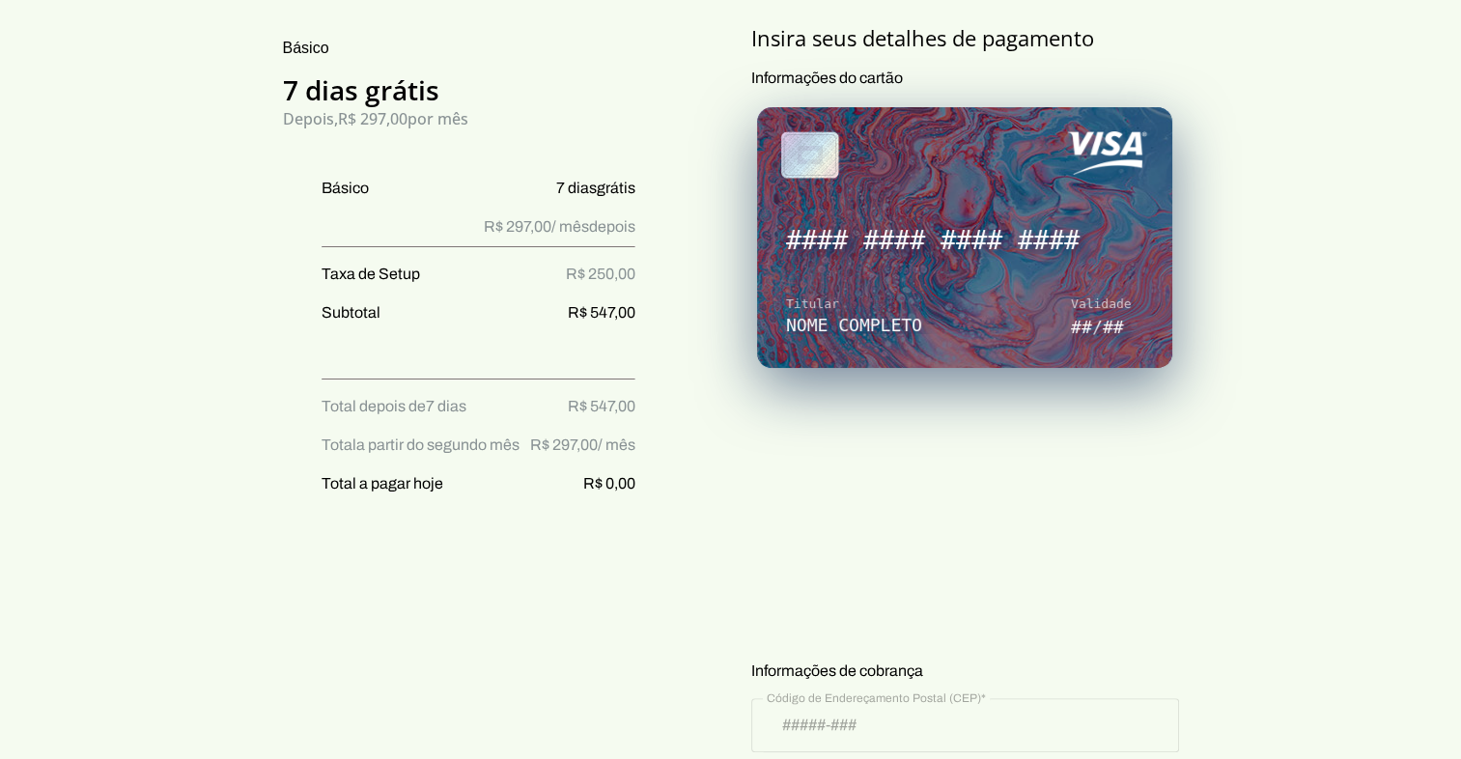
scroll to position [268, 0]
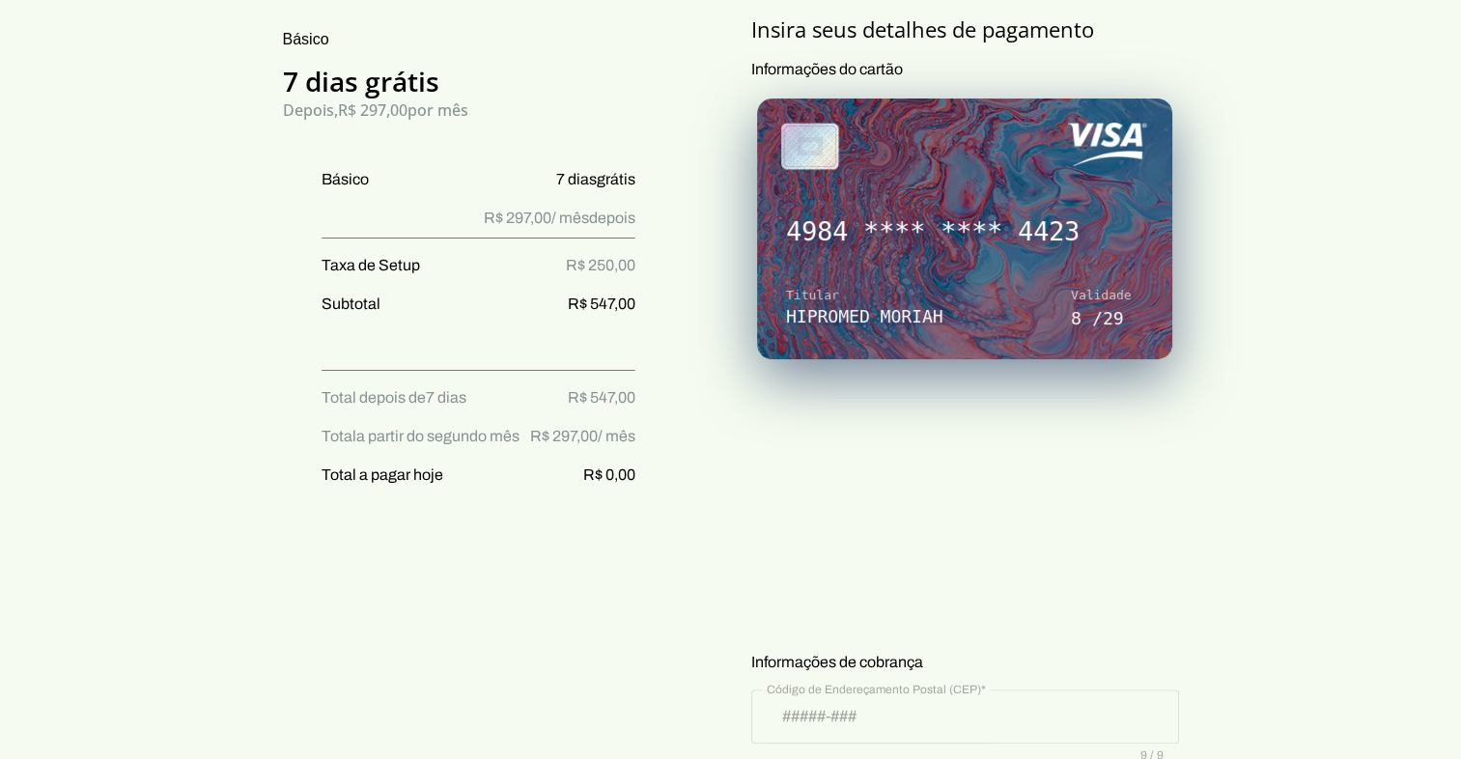
click at [1238, 506] on section "Prontinho, agora só colocar o cartão! Nada será cobrado agora, apenas após os 7…" at bounding box center [730, 579] width 1461 height 1603
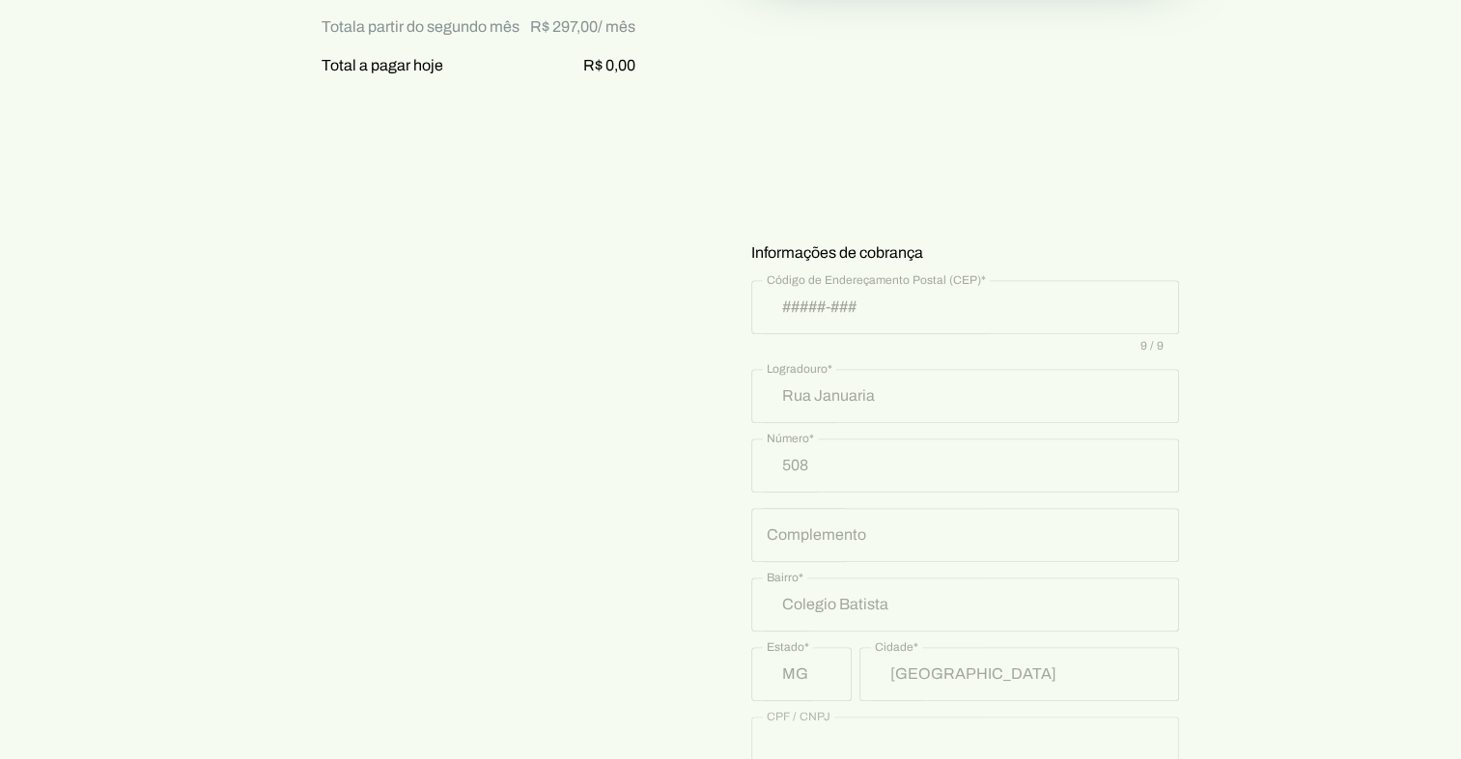
scroll to position [918, 0]
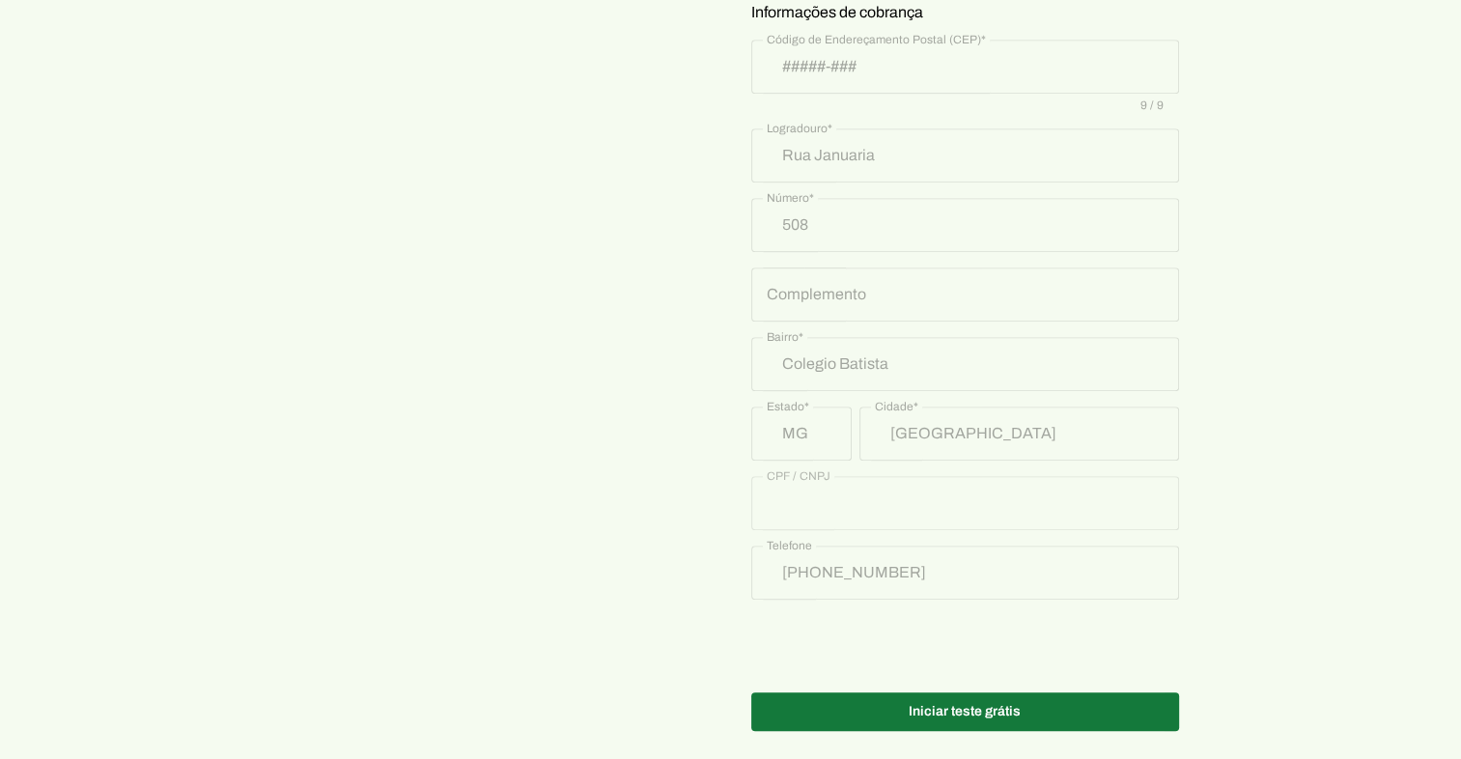
click at [1065, 706] on span at bounding box center [965, 712] width 428 height 46
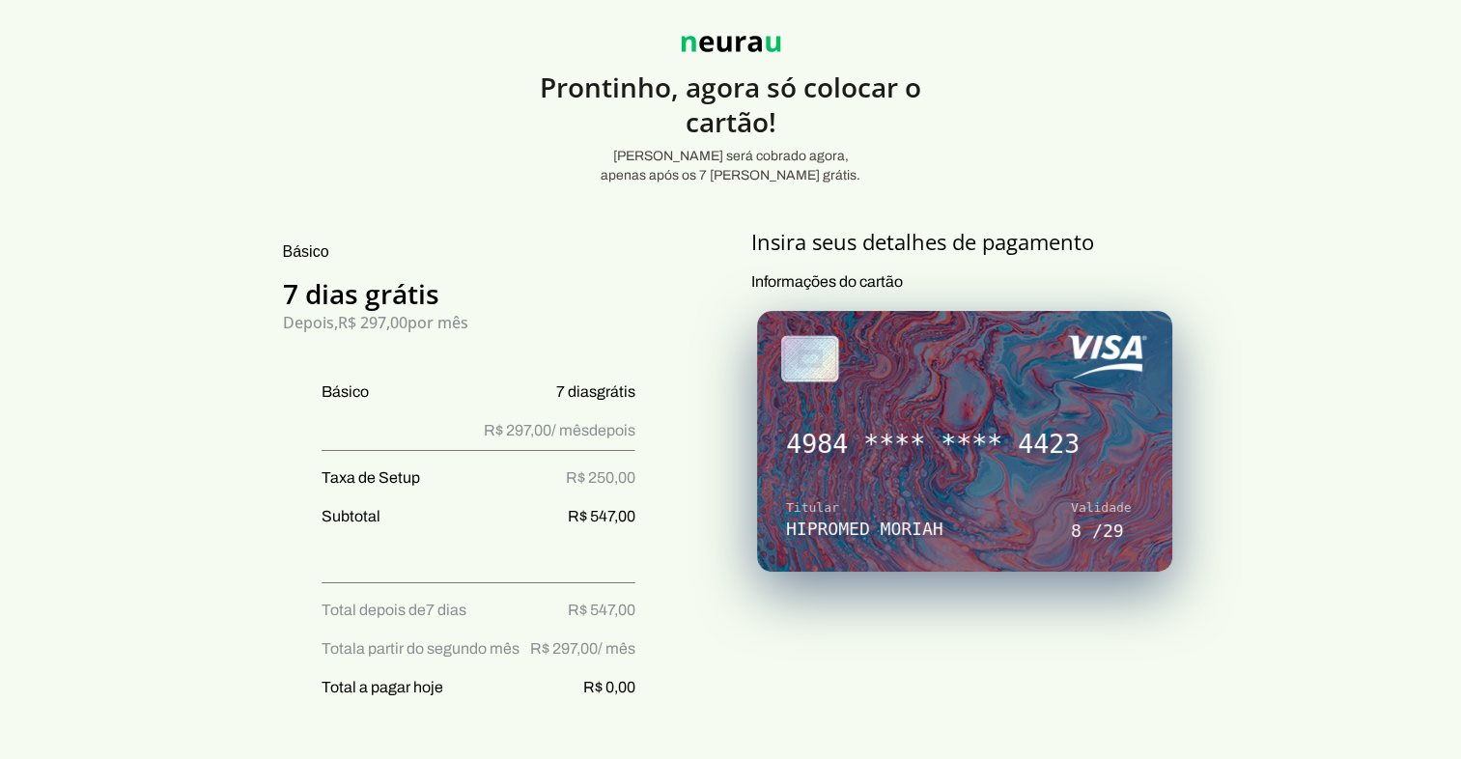
scroll to position [0, 0]
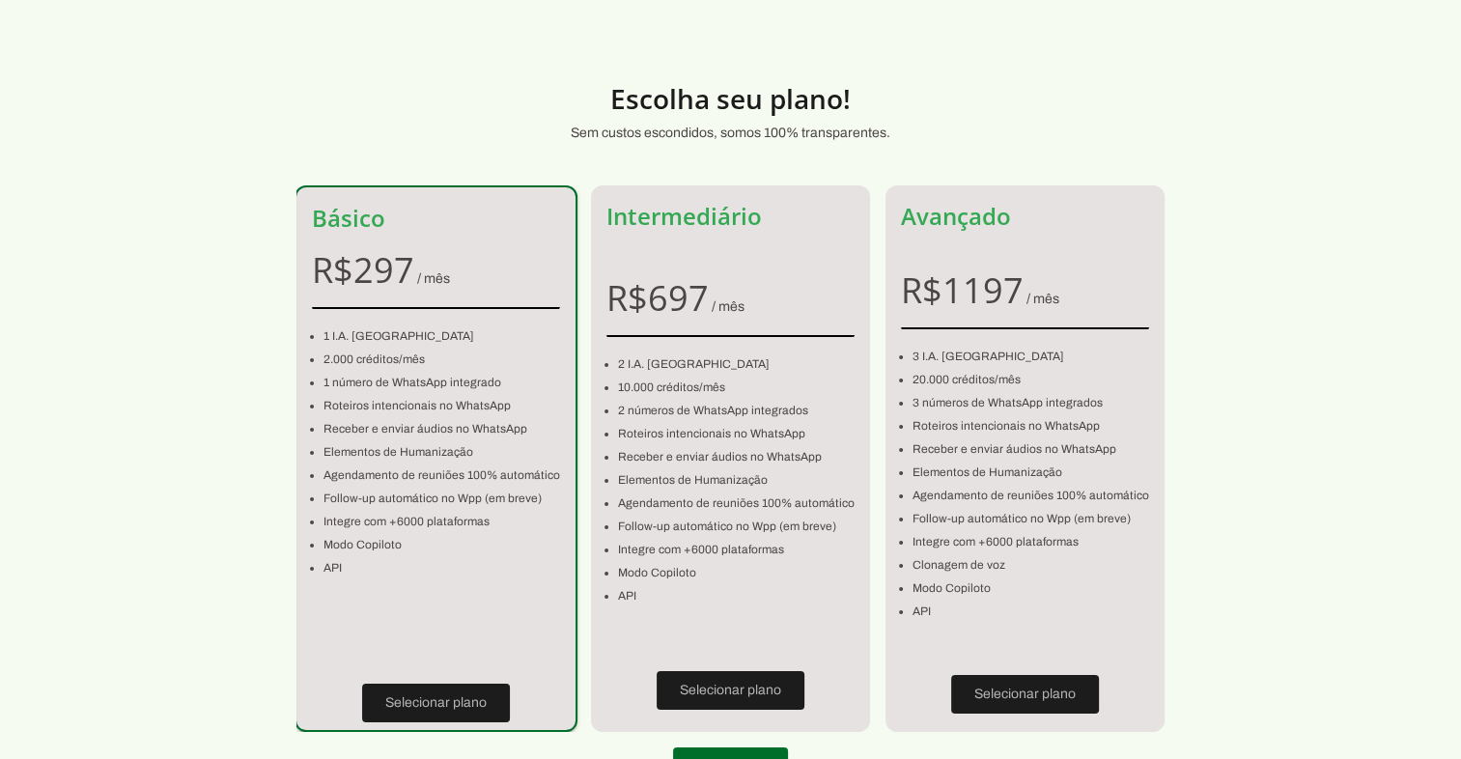
scroll to position [10, 0]
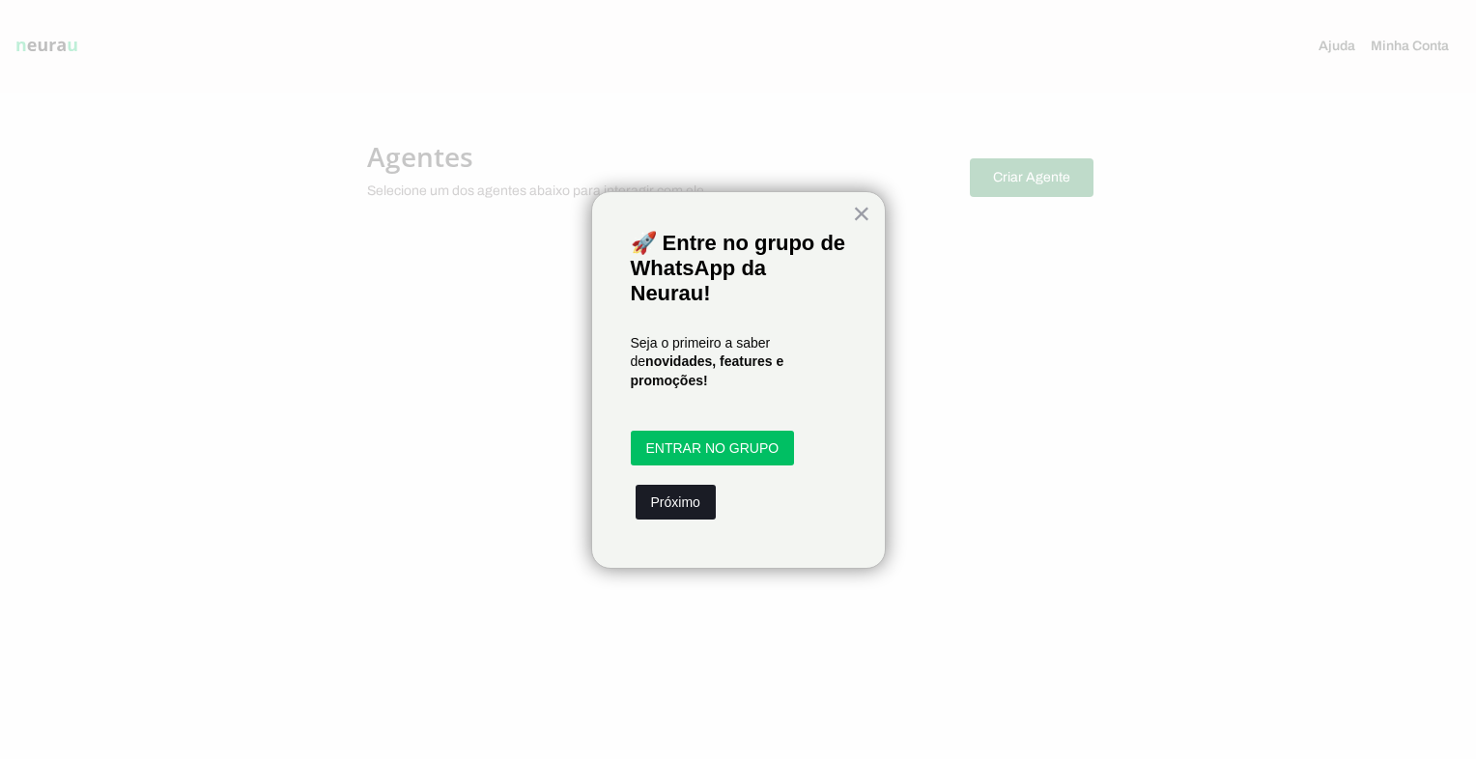
click at [688, 515] on button "Próximo" at bounding box center [675, 502] width 80 height 35
